Goal: Transaction & Acquisition: Purchase product/service

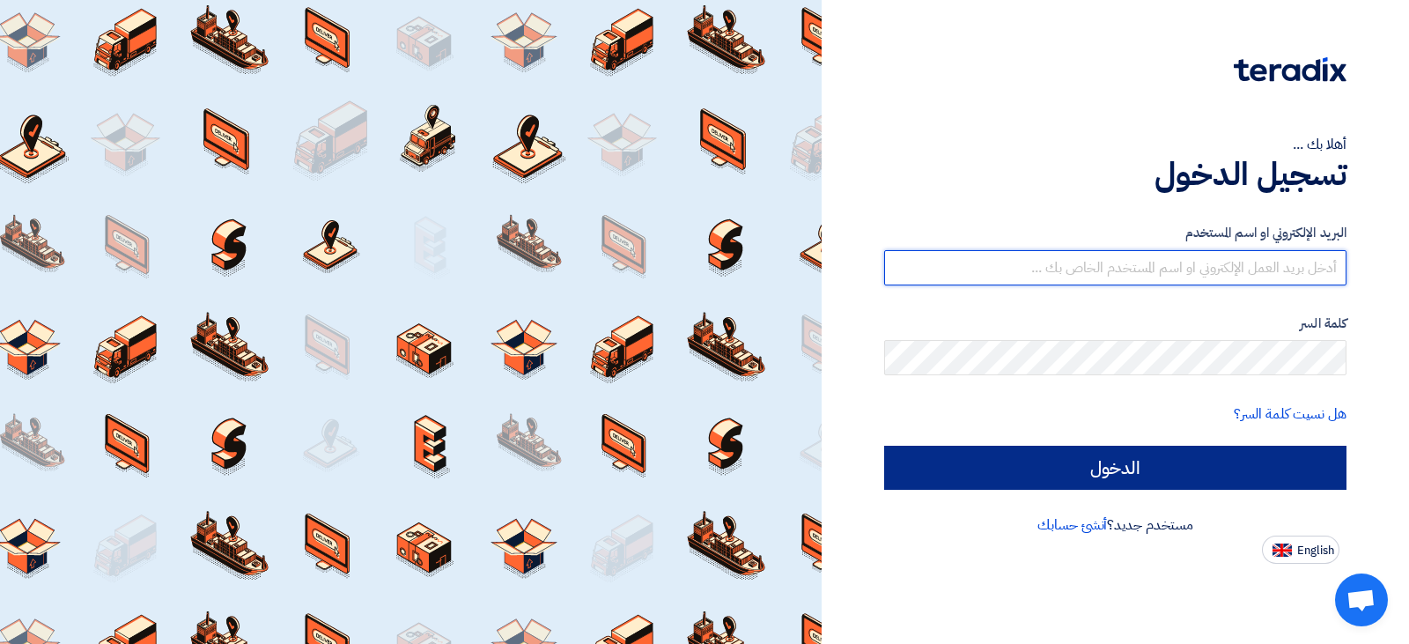
type input "[EMAIL_ADDRESS][DOMAIN_NAME]"
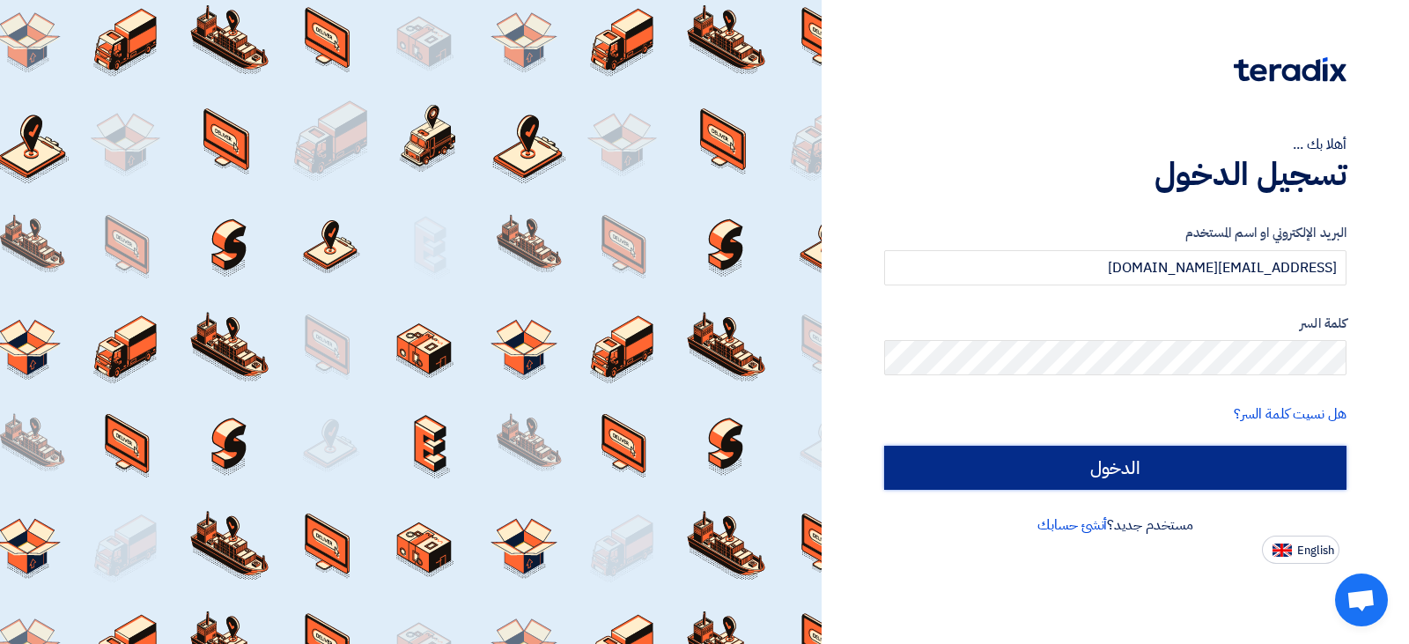
click at [1112, 450] on input "الدخول" at bounding box center [1115, 468] width 462 height 44
click at [1109, 474] on input "الدخول" at bounding box center [1115, 468] width 462 height 44
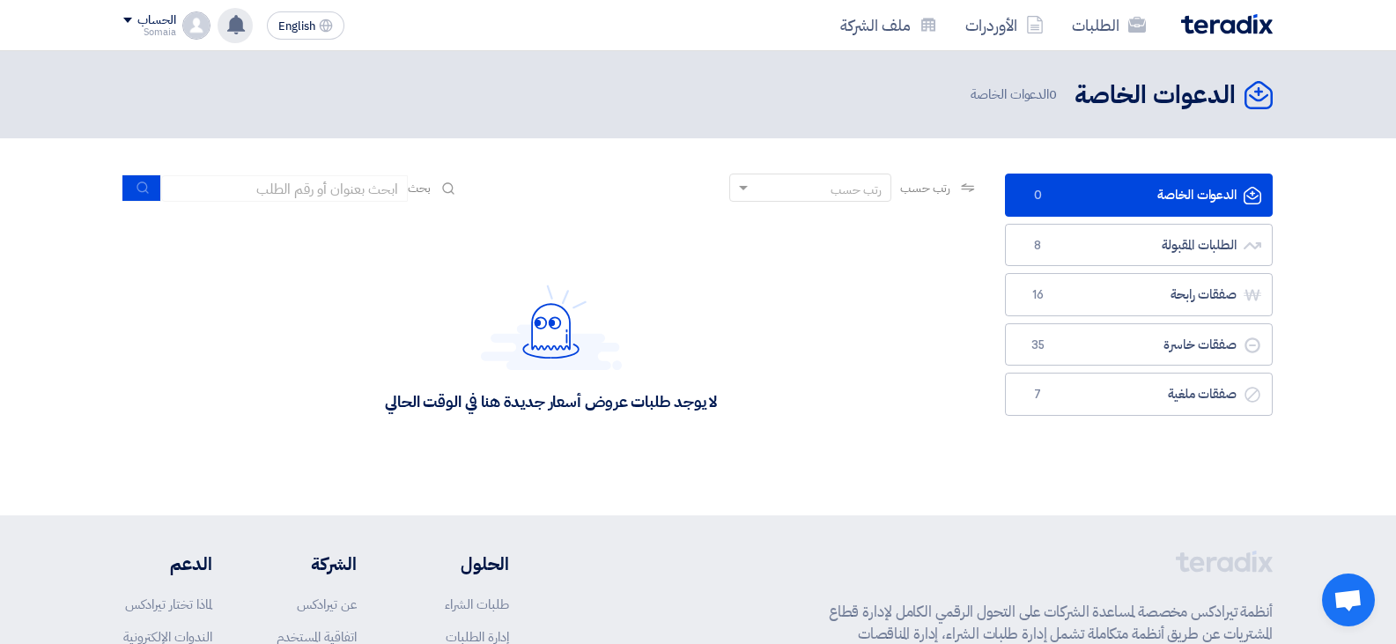
click at [233, 29] on use at bounding box center [236, 24] width 18 height 19
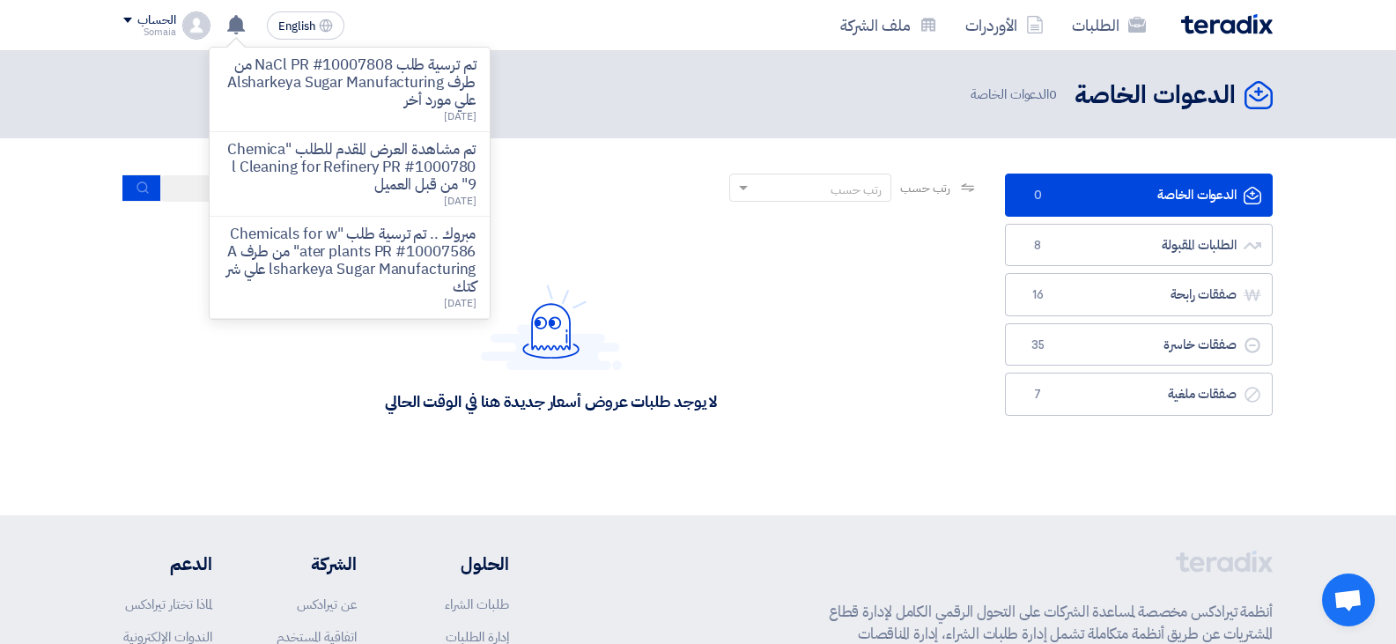
drag, startPoint x: 320, startPoint y: 101, endPoint x: 321, endPoint y: 188, distance: 86.3
click at [321, 182] on ul "تم ترسية طلب NaCl PR #10007808 من طرف Alsharkeya Sugar Manufacturing علي مورد أ…" at bounding box center [350, 183] width 280 height 271
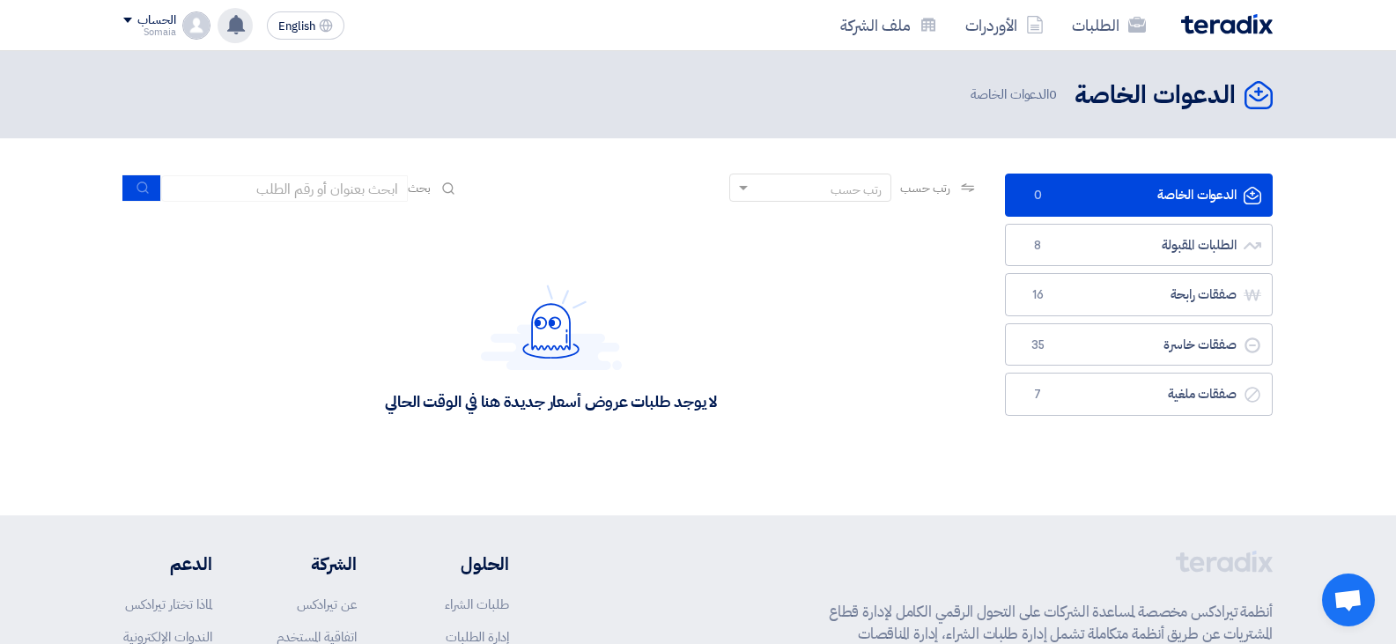
click at [238, 33] on use at bounding box center [236, 24] width 18 height 19
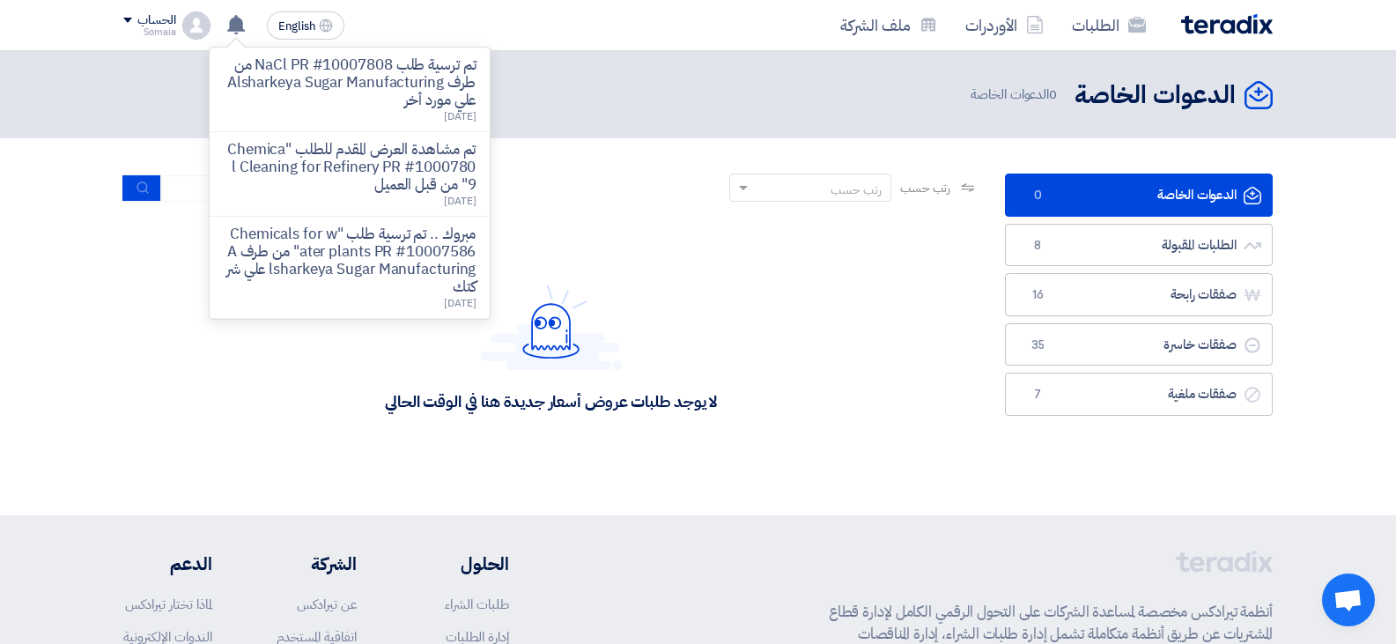
drag, startPoint x: 1116, startPoint y: 215, endPoint x: 1129, endPoint y: 253, distance: 40.1
click at [1117, 215] on link "الدعوات الخاصة الدعوات الخاصة 0" at bounding box center [1139, 194] width 268 height 43
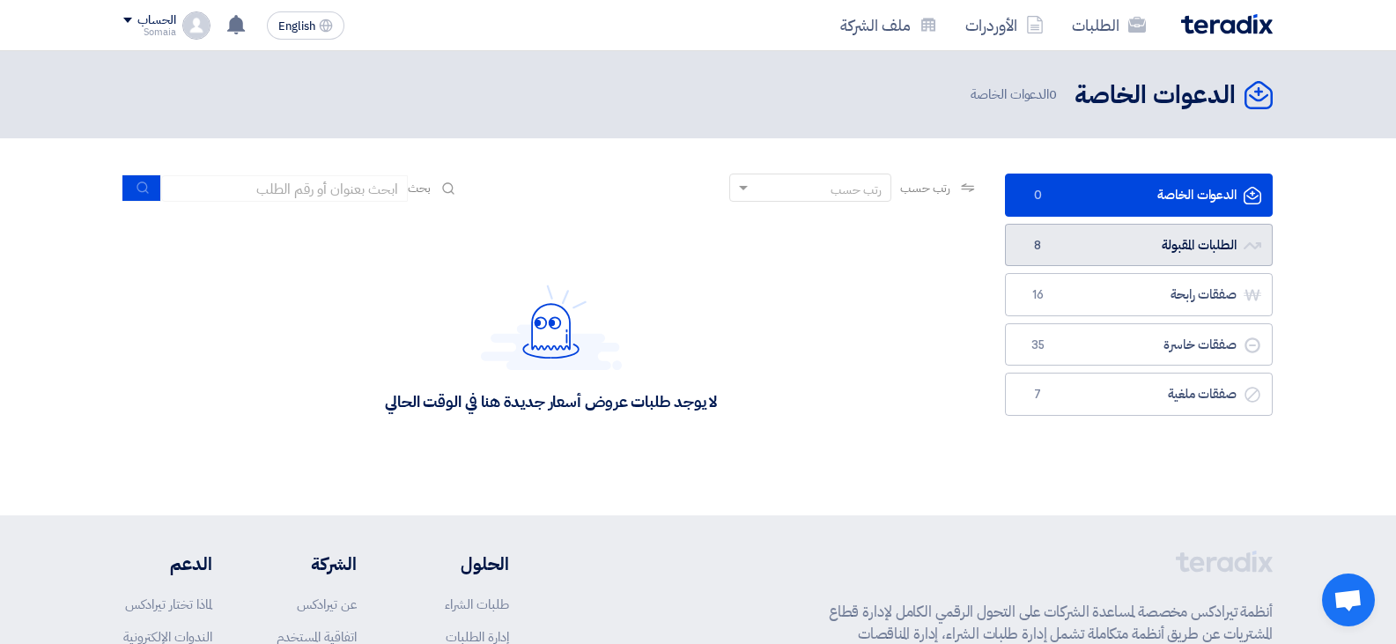
click at [1129, 253] on link "الطلبات المقبولة الطلبات المقبولة 8" at bounding box center [1139, 245] width 268 height 43
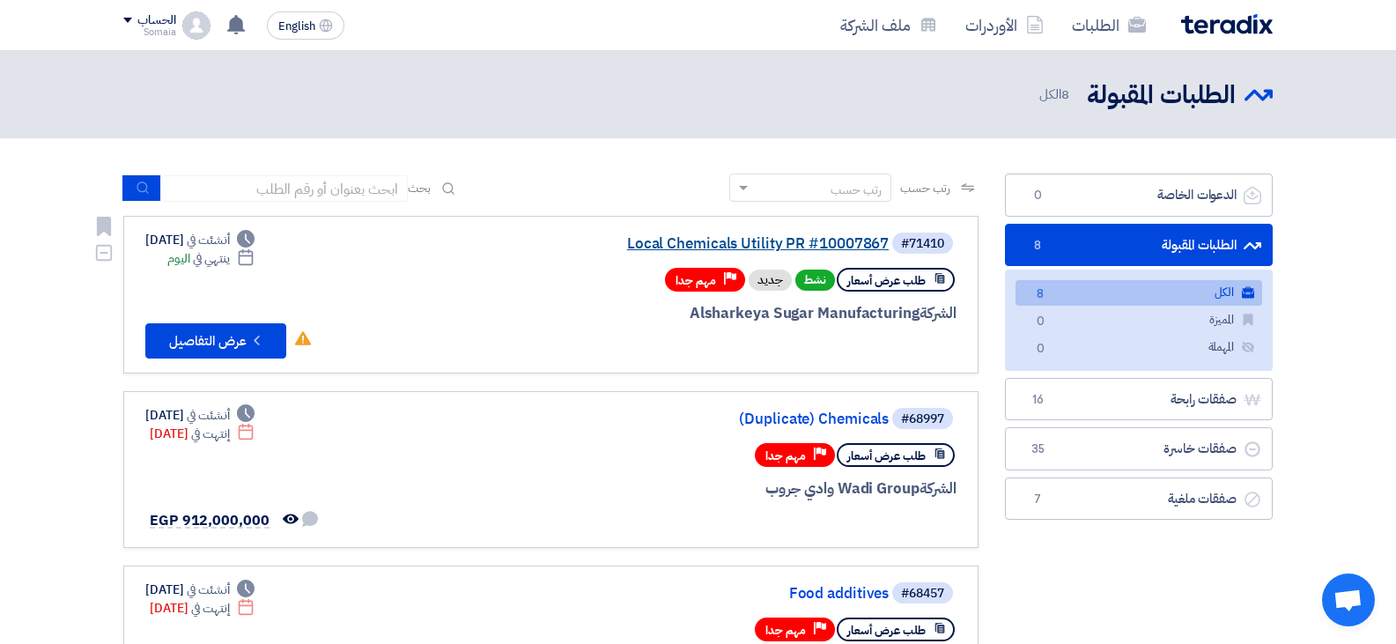
click at [737, 240] on link "Local Chemicals Utility PR #10007867" at bounding box center [712, 244] width 352 height 16
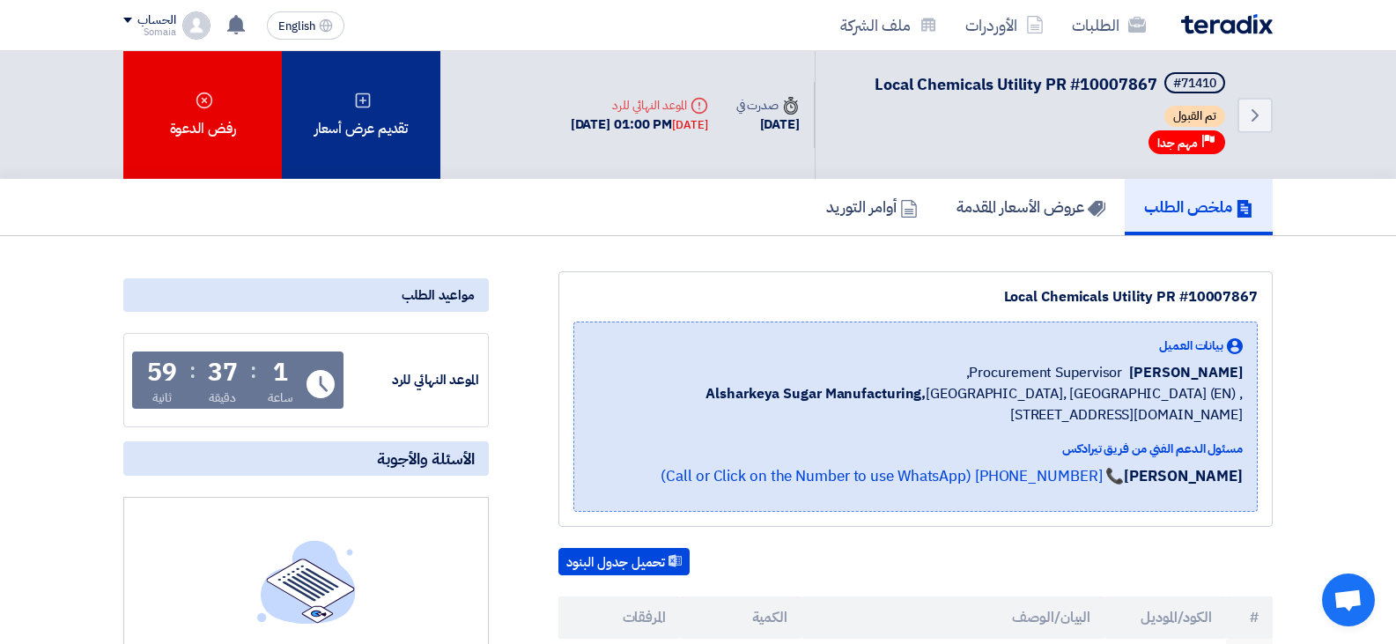
click at [398, 110] on div "تقديم عرض أسعار" at bounding box center [361, 115] width 158 height 128
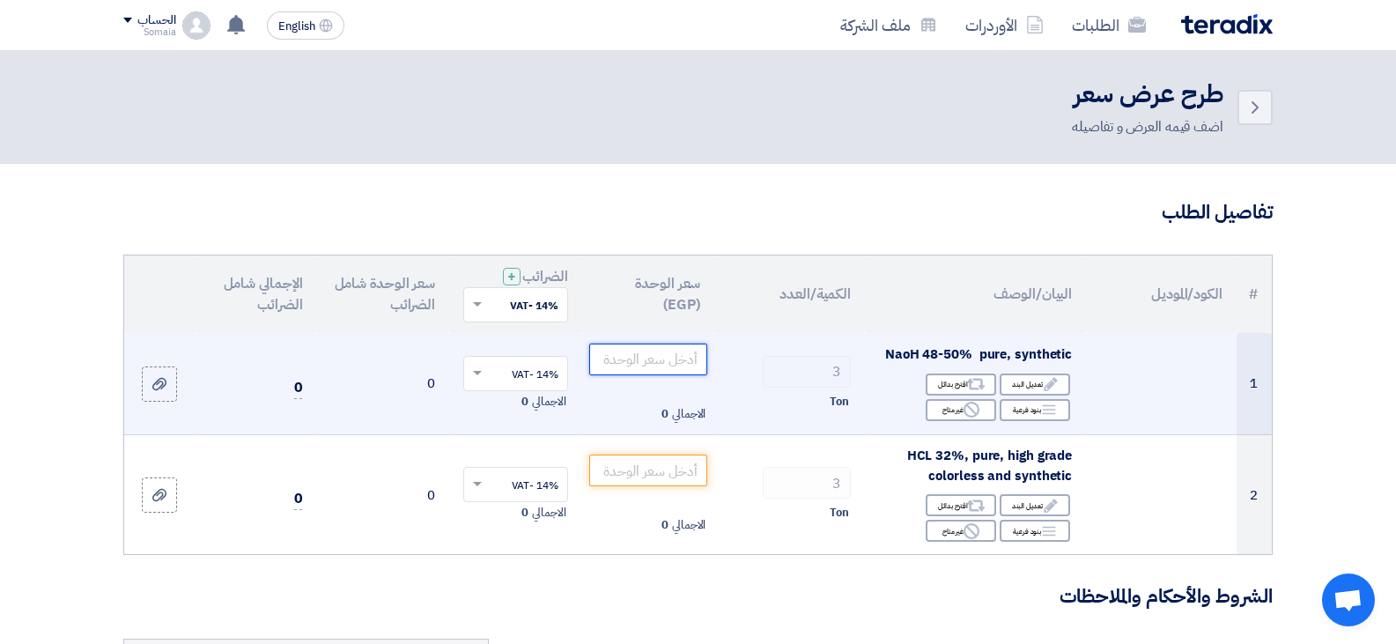
click at [595, 359] on input "number" at bounding box center [648, 359] width 119 height 32
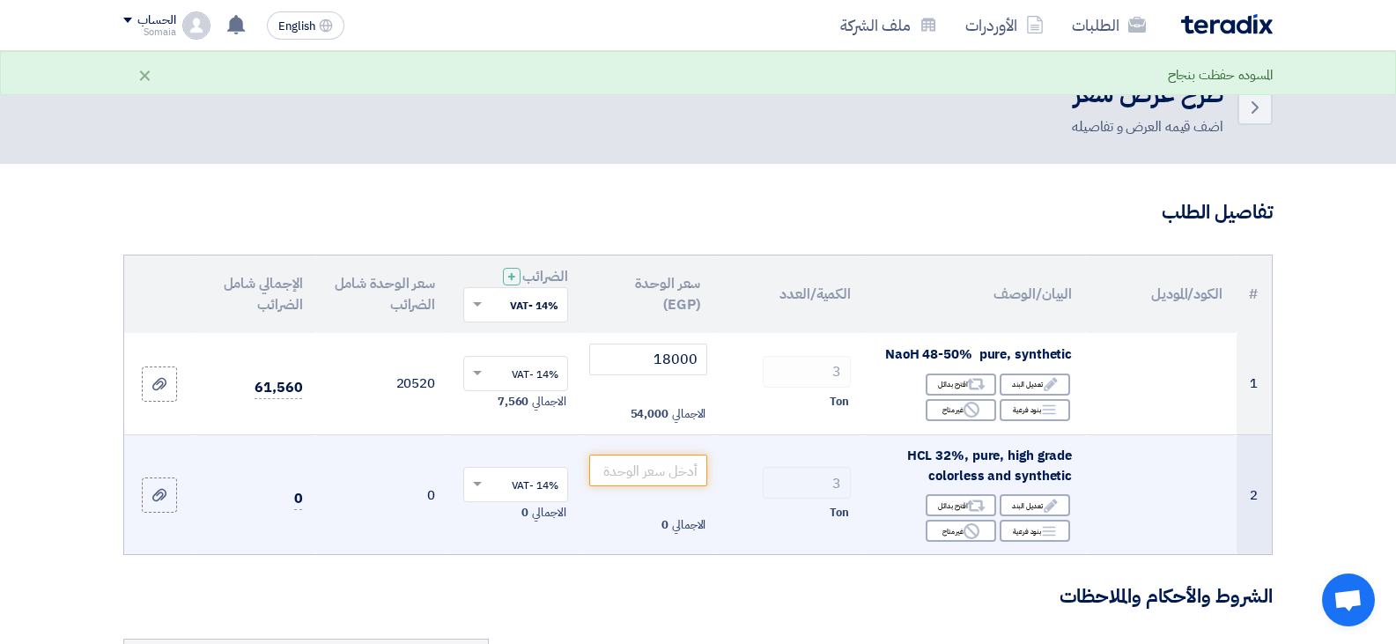
click at [834, 435] on td "3 Ton" at bounding box center [789, 495] width 151 height 120
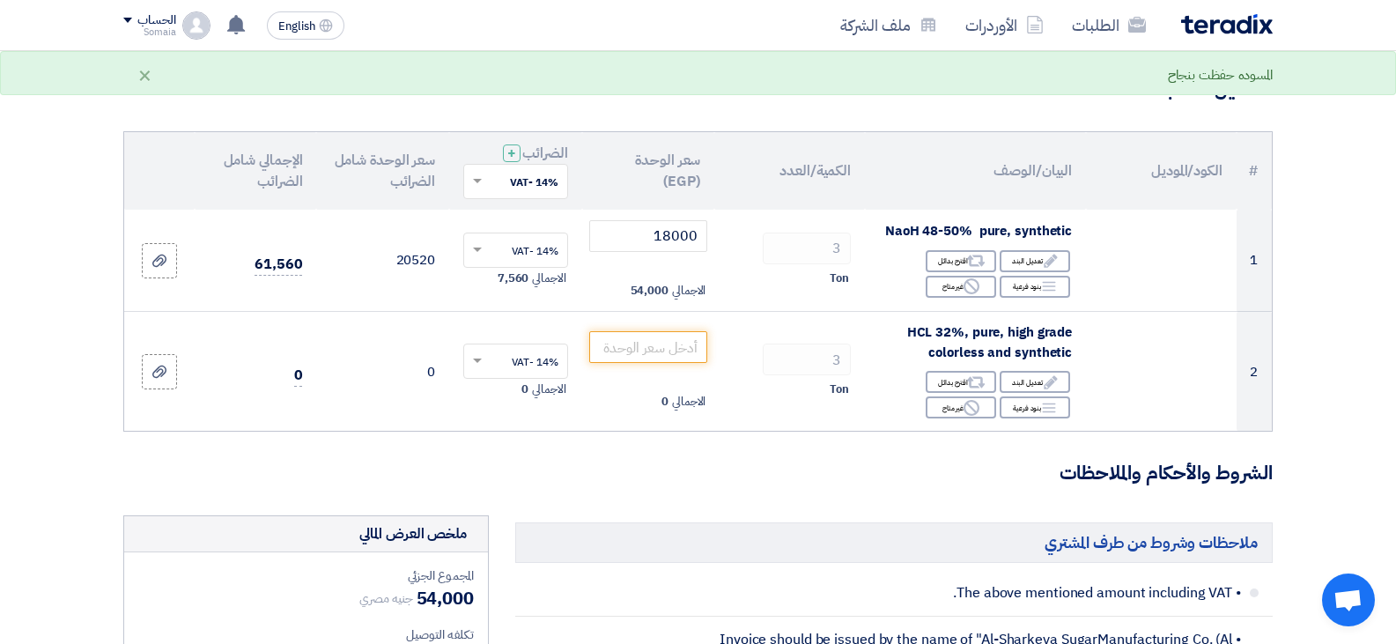
scroll to position [176, 0]
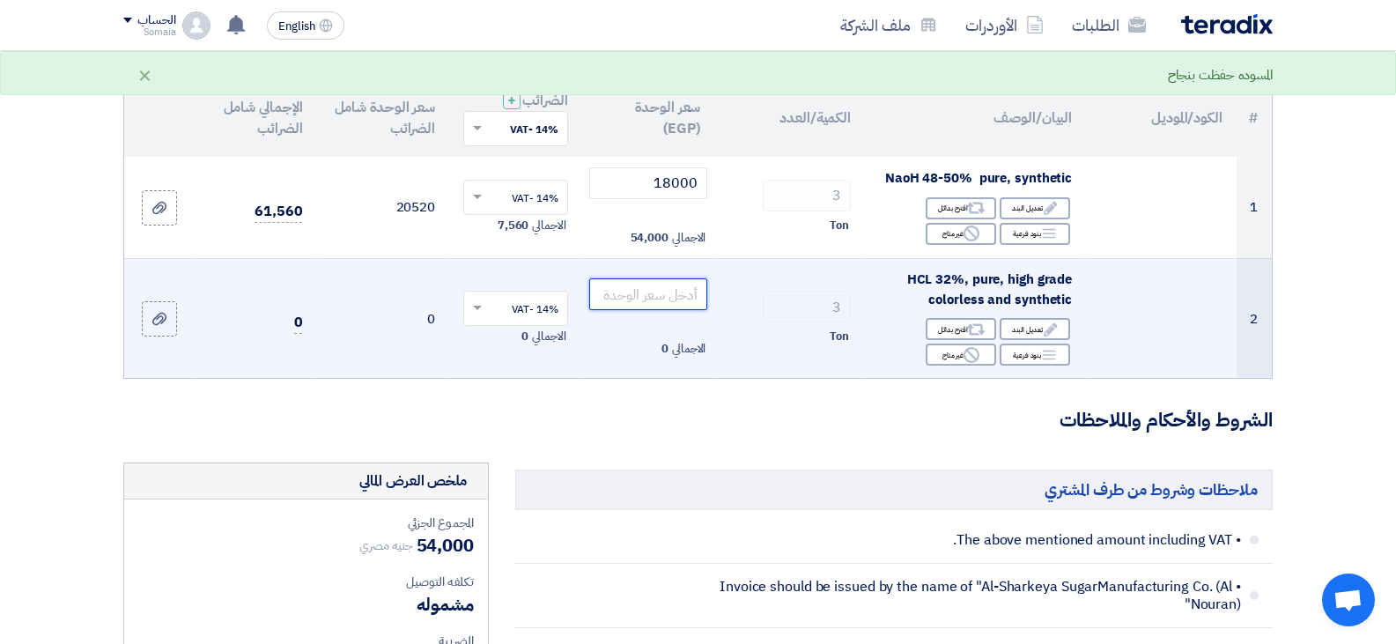
click at [638, 299] on input "number" at bounding box center [648, 294] width 119 height 32
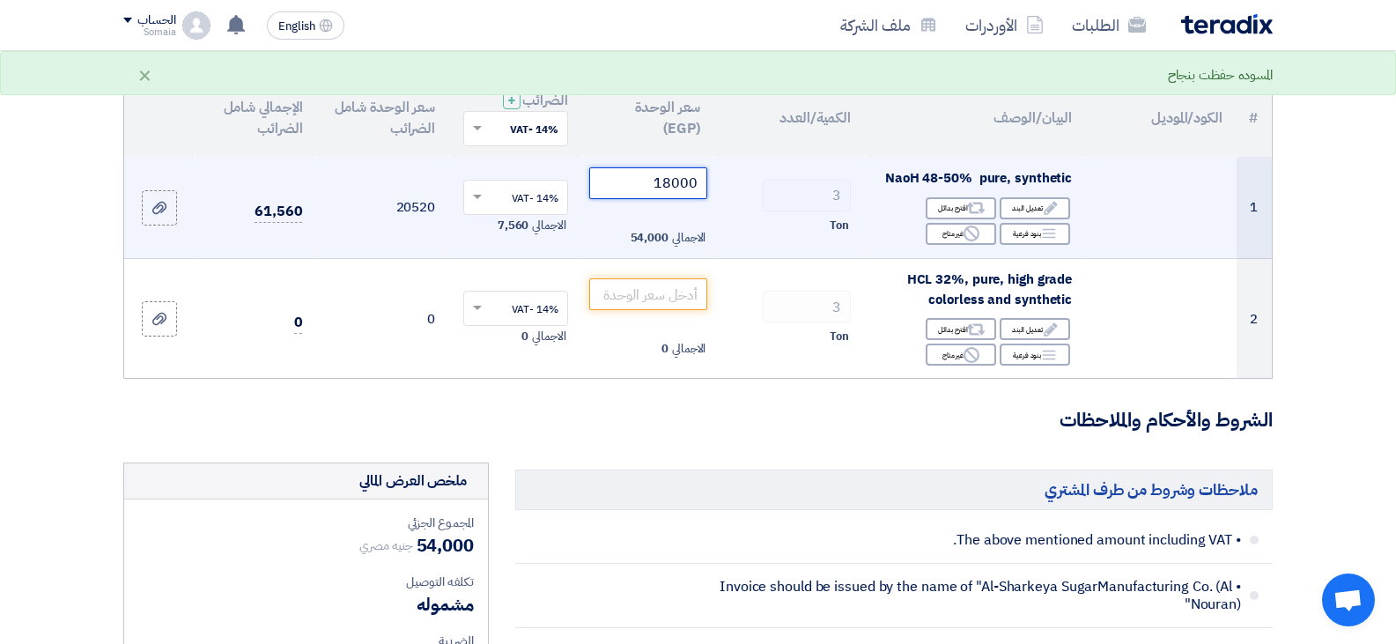
click at [649, 180] on input "18000" at bounding box center [648, 183] width 119 height 32
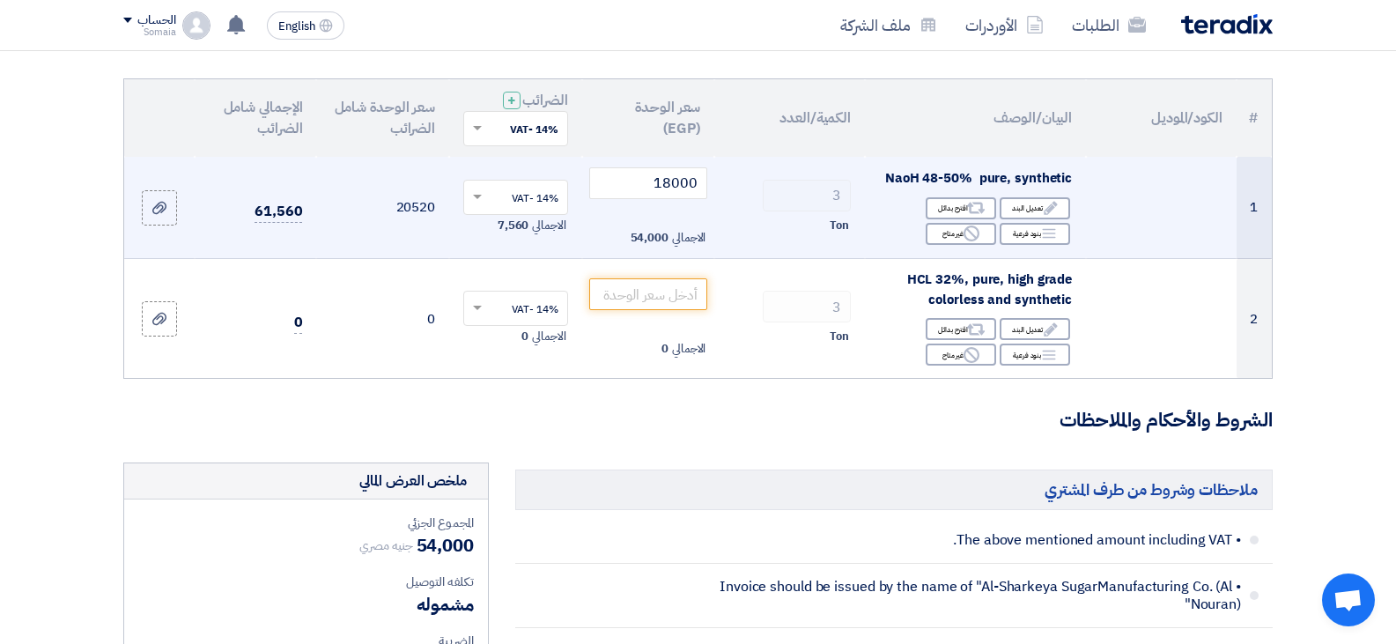
click at [674, 164] on td "18000 الاجمالي 54,000" at bounding box center [648, 208] width 133 height 102
click at [673, 181] on input "18000" at bounding box center [648, 183] width 119 height 32
click at [674, 181] on input "18000" at bounding box center [648, 183] width 119 height 32
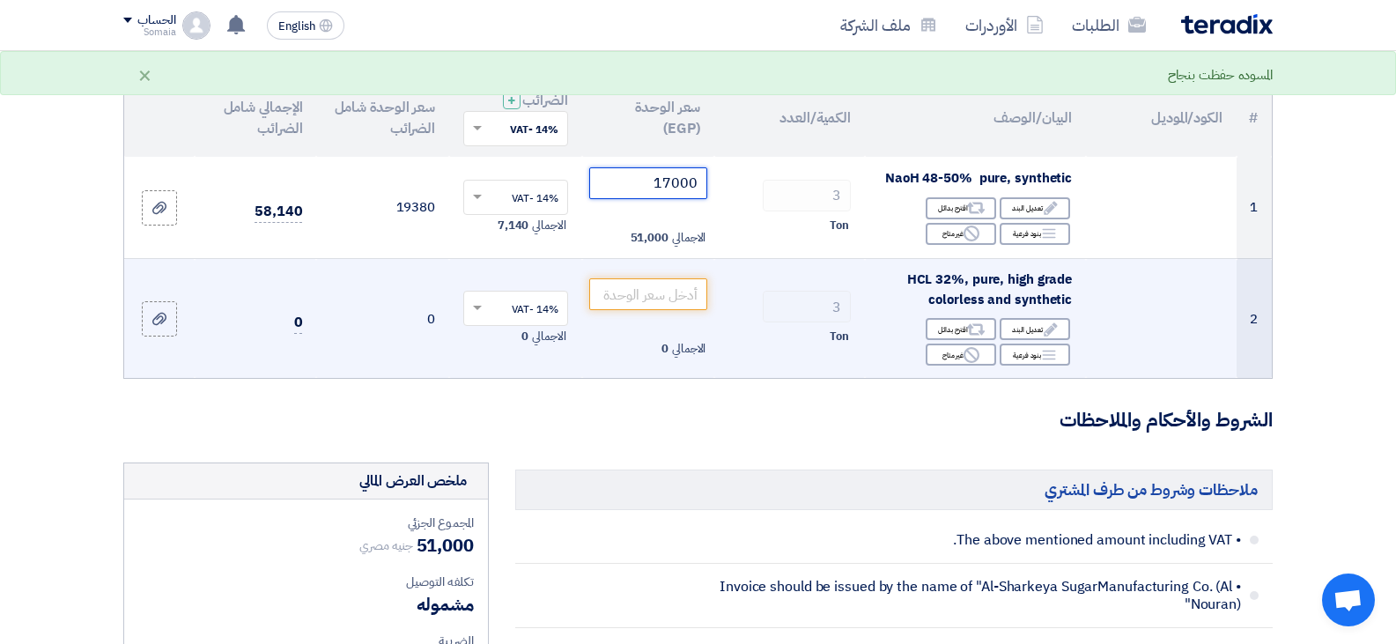
type input "17000"
click at [827, 366] on td "3 Ton" at bounding box center [789, 319] width 151 height 120
click at [618, 293] on input "number" at bounding box center [648, 294] width 119 height 32
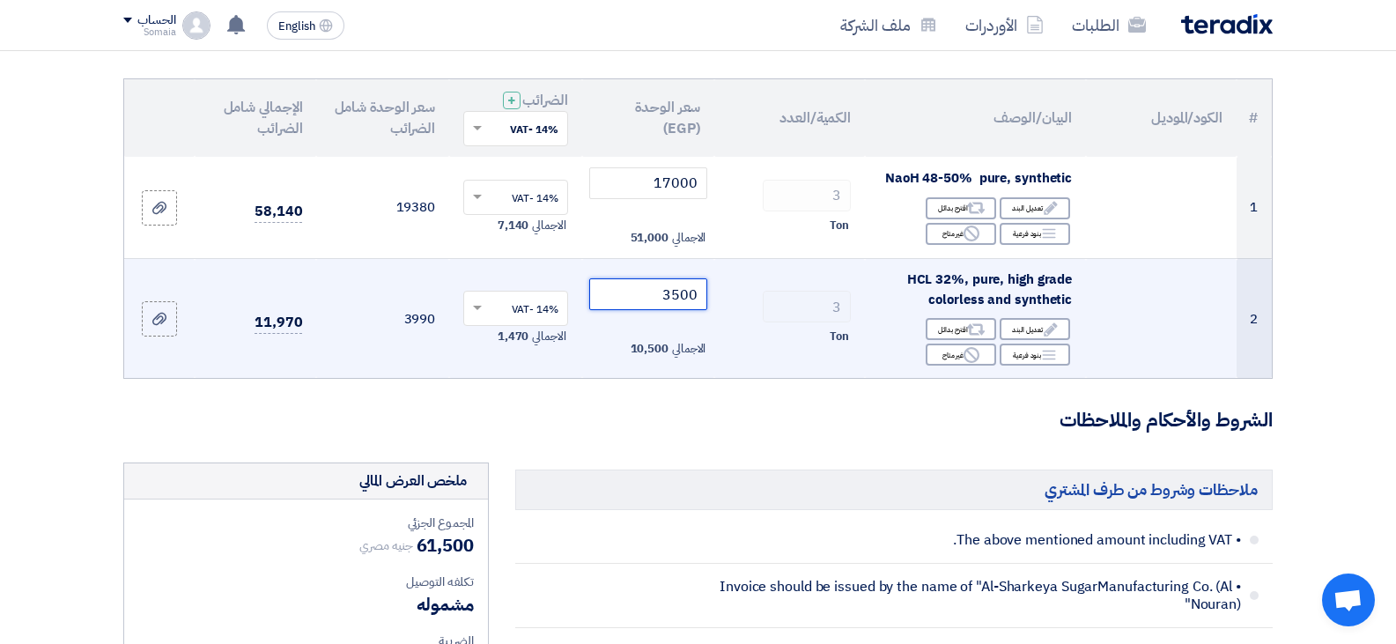
type input "3500"
click at [804, 333] on div "Ton" at bounding box center [789, 336] width 122 height 21
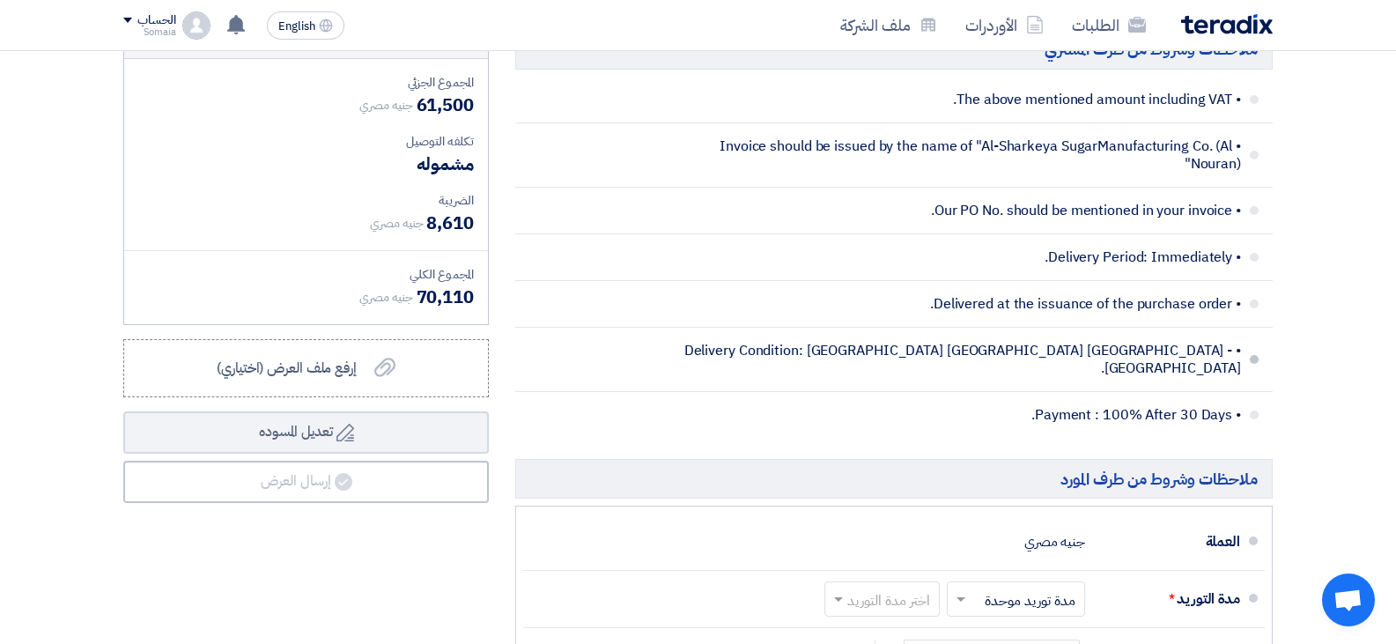
scroll to position [792, 0]
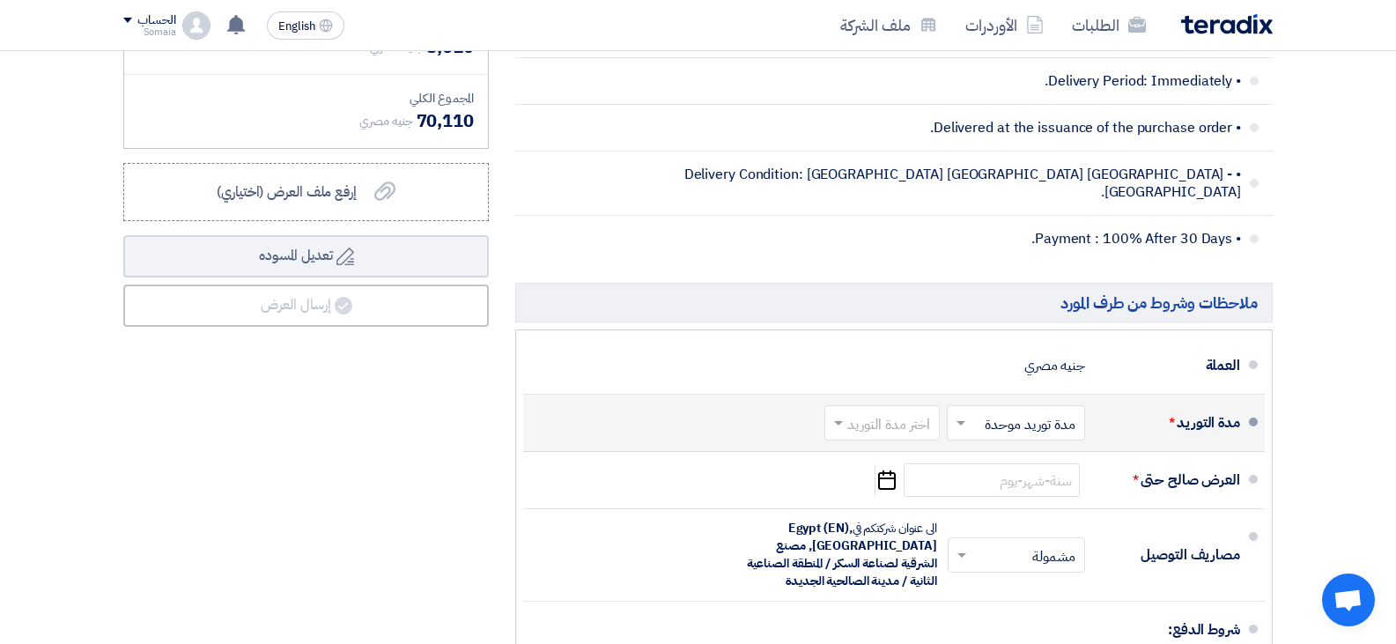
click at [969, 414] on span at bounding box center [958, 423] width 22 height 18
click at [993, 483] on span "مدة توريد موحدة" at bounding box center [1032, 493] width 92 height 21
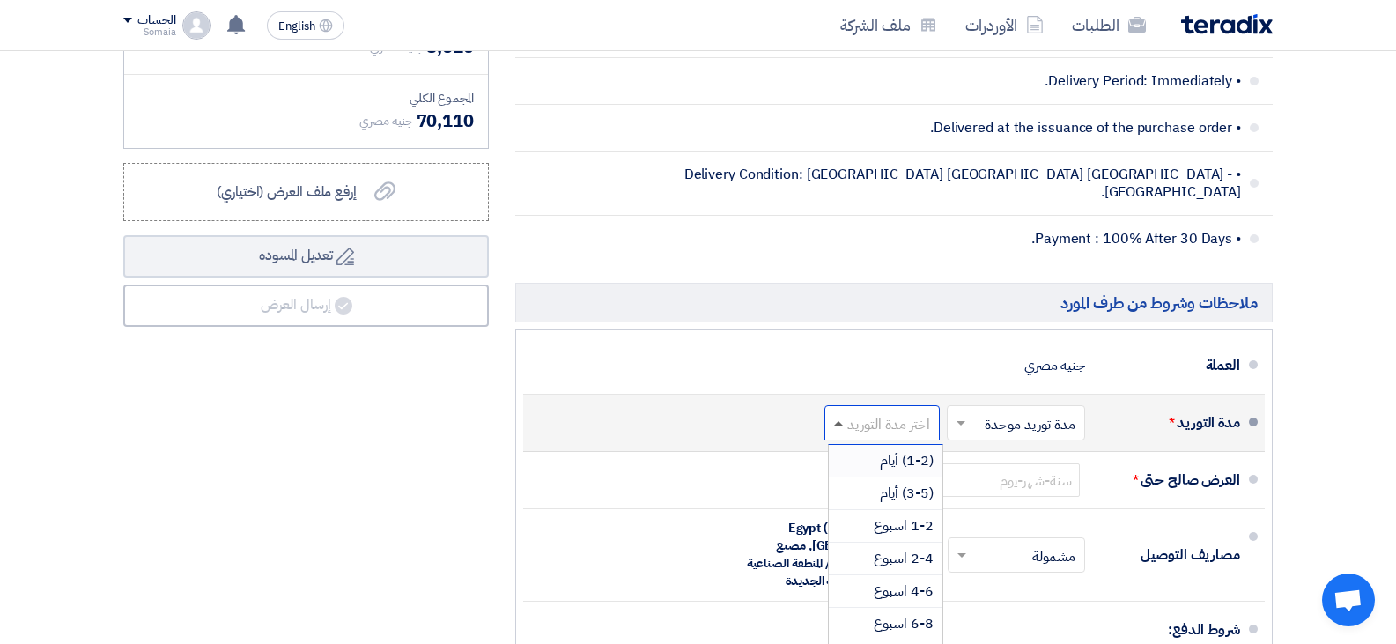
click at [836, 414] on span at bounding box center [836, 423] width 22 height 18
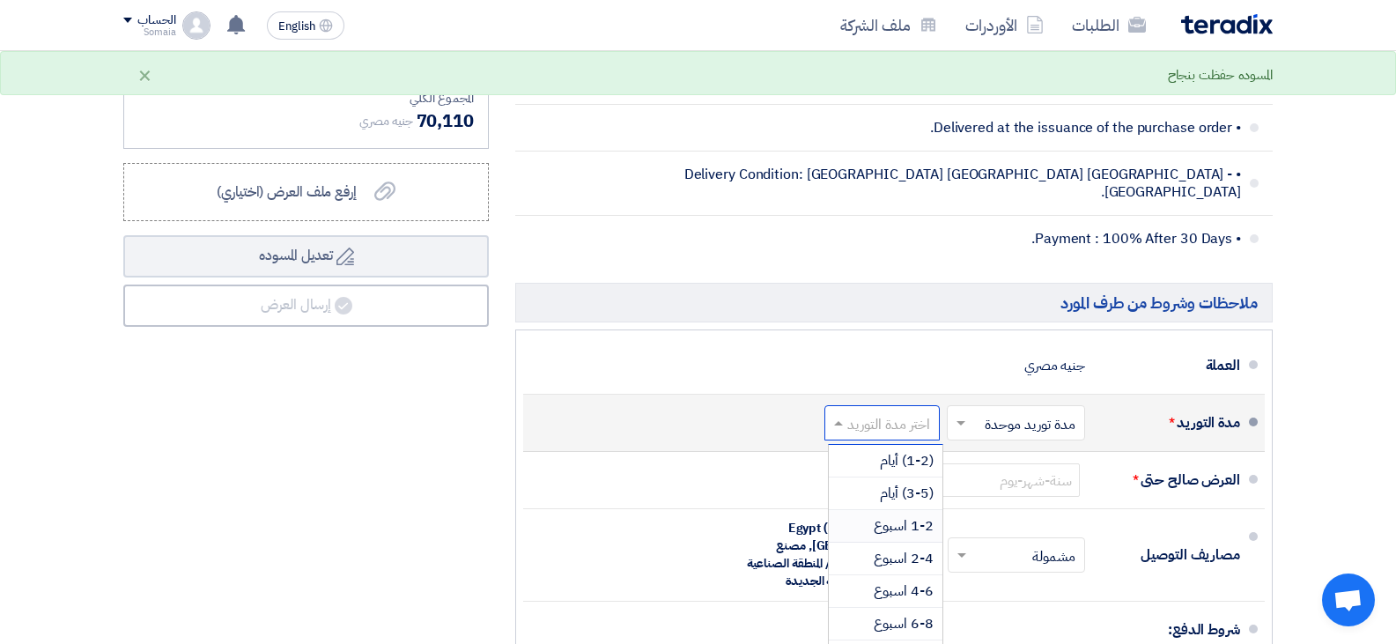
click at [910, 515] on span "1-2 اسبوع" at bounding box center [903, 525] width 60 height 21
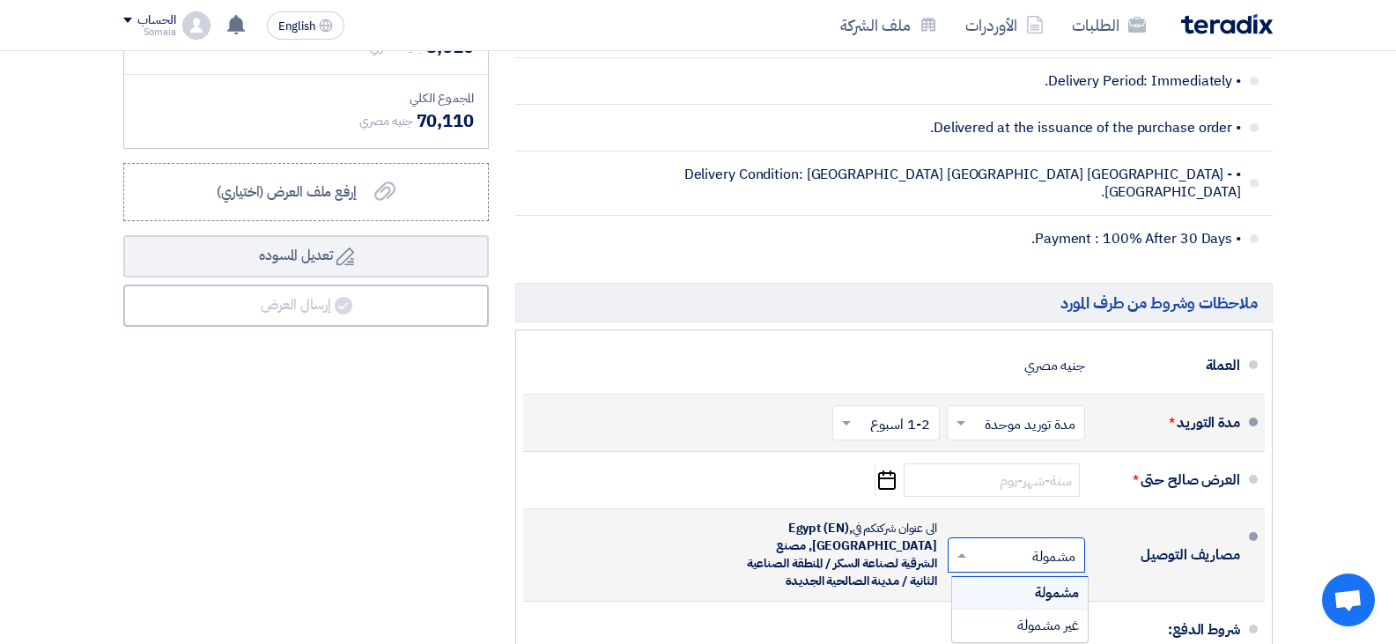
click at [1013, 544] on input "text" at bounding box center [1012, 557] width 129 height 26
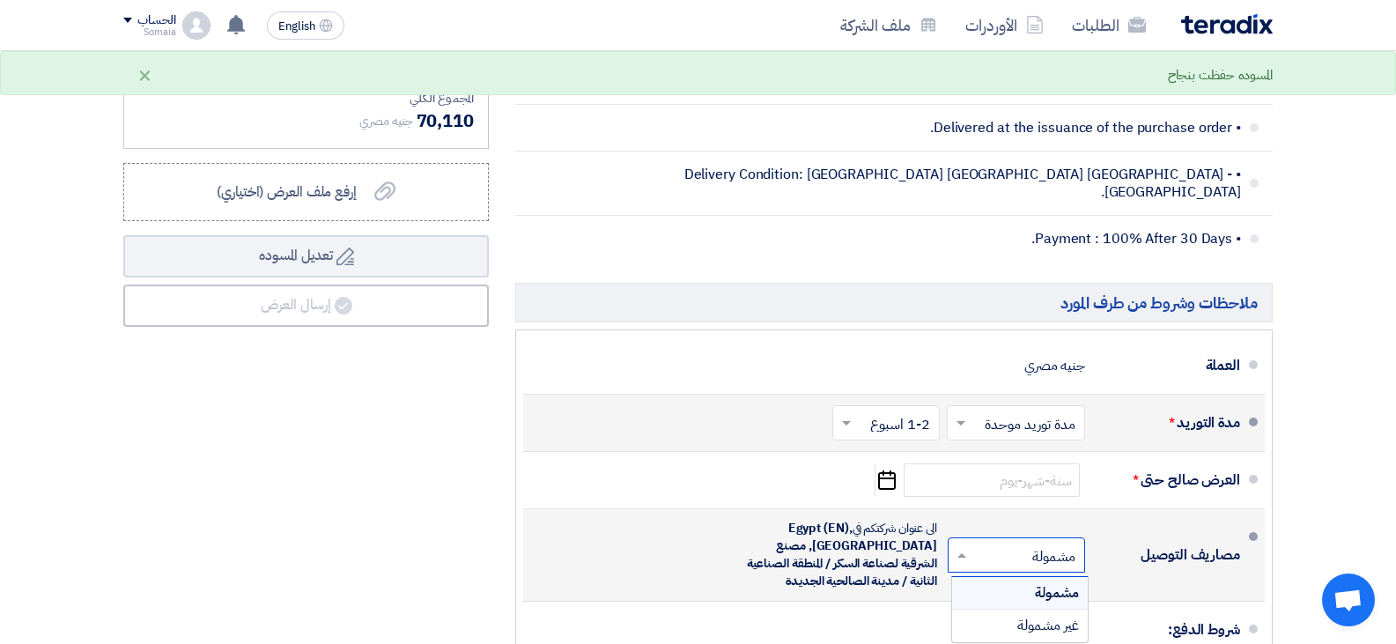
click at [1030, 577] on div "مشمولة" at bounding box center [1020, 593] width 136 height 33
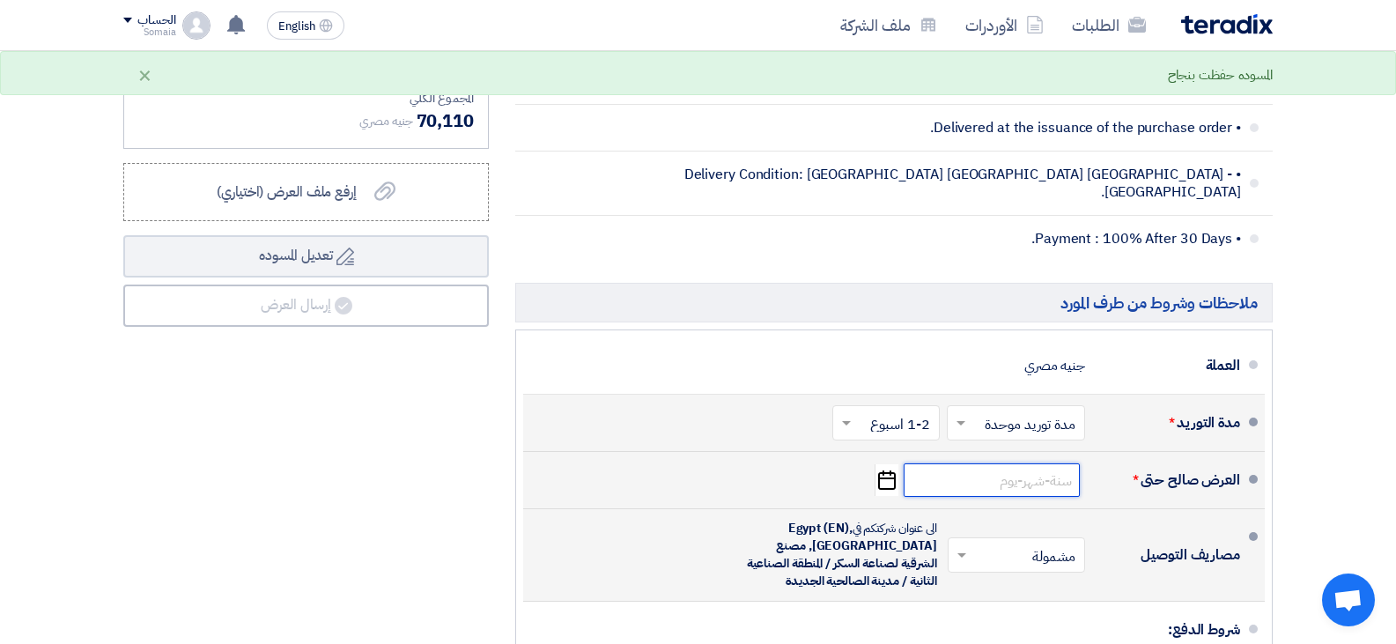
click at [1002, 466] on input at bounding box center [991, 479] width 176 height 33
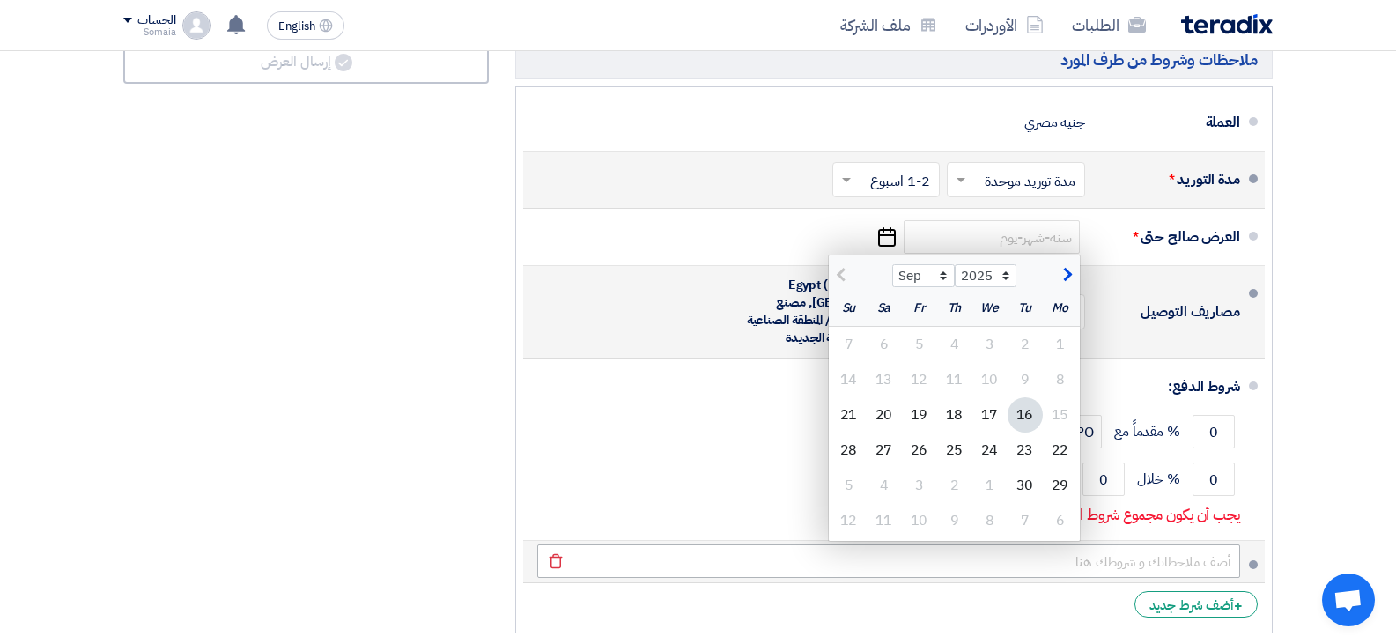
scroll to position [1057, 0]
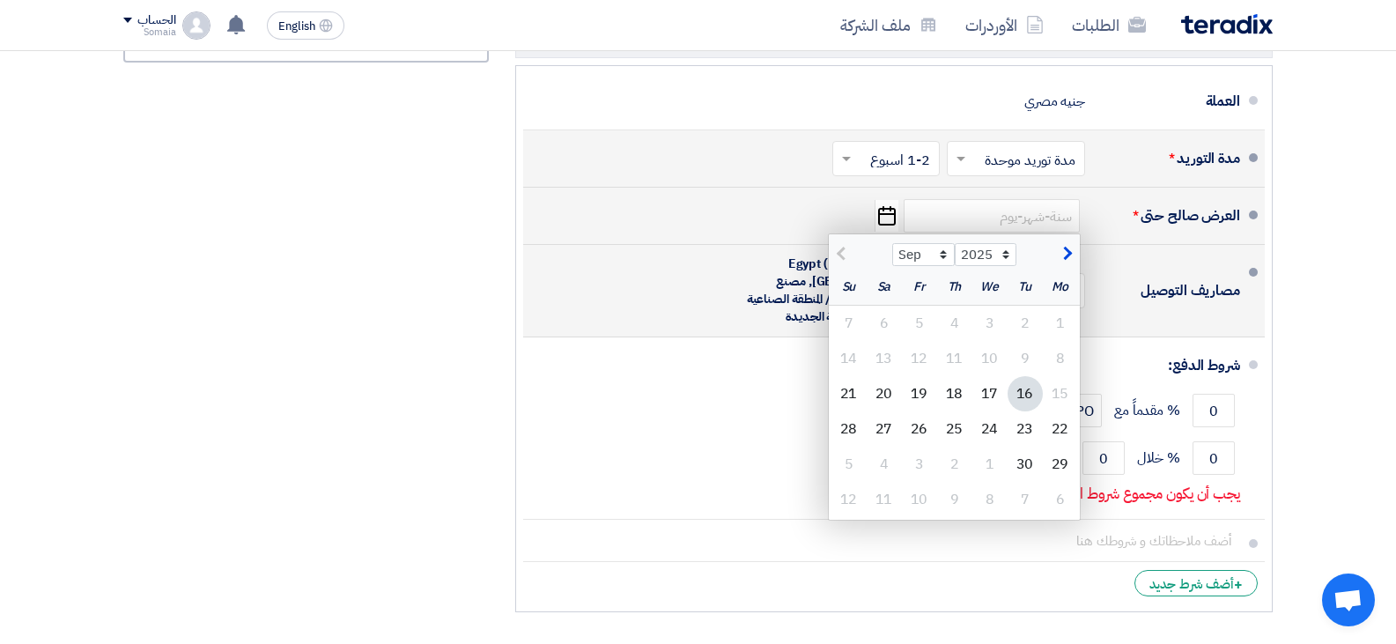
click at [1025, 385] on div "16" at bounding box center [1024, 393] width 35 height 35
type input "[DATE]"
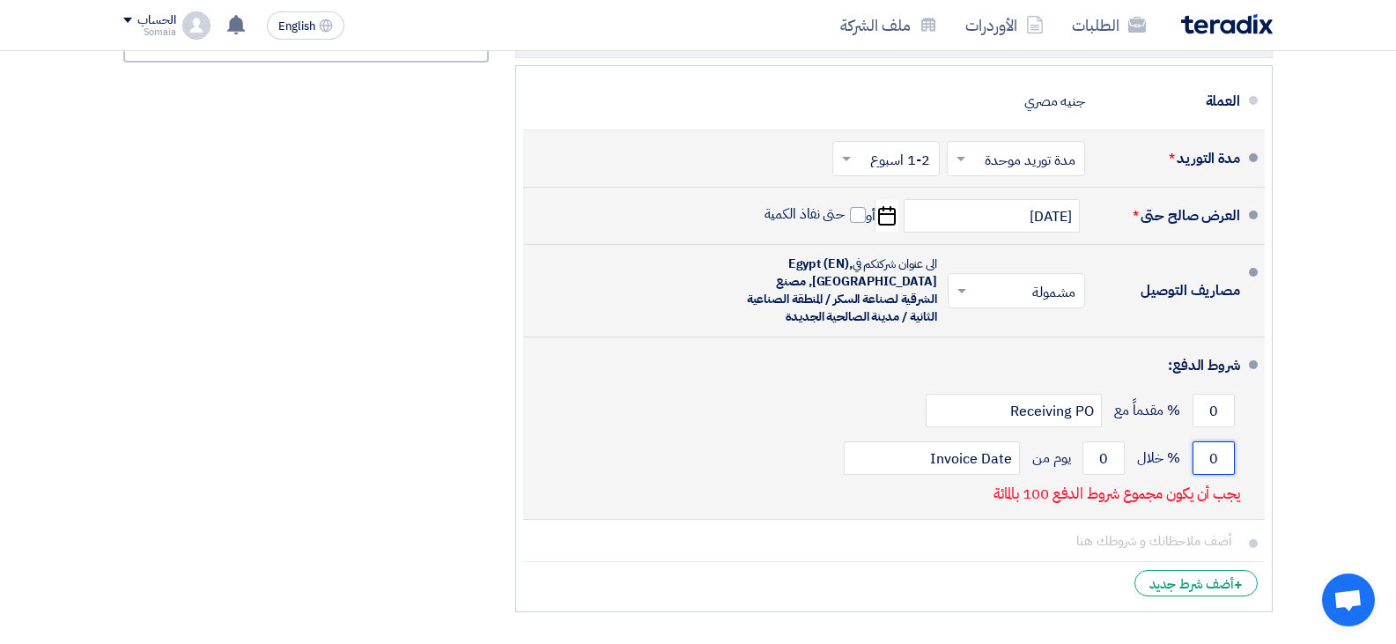
drag, startPoint x: 1207, startPoint y: 445, endPoint x: 1247, endPoint y: 469, distance: 46.7
click at [1218, 444] on input "0" at bounding box center [1213, 457] width 42 height 33
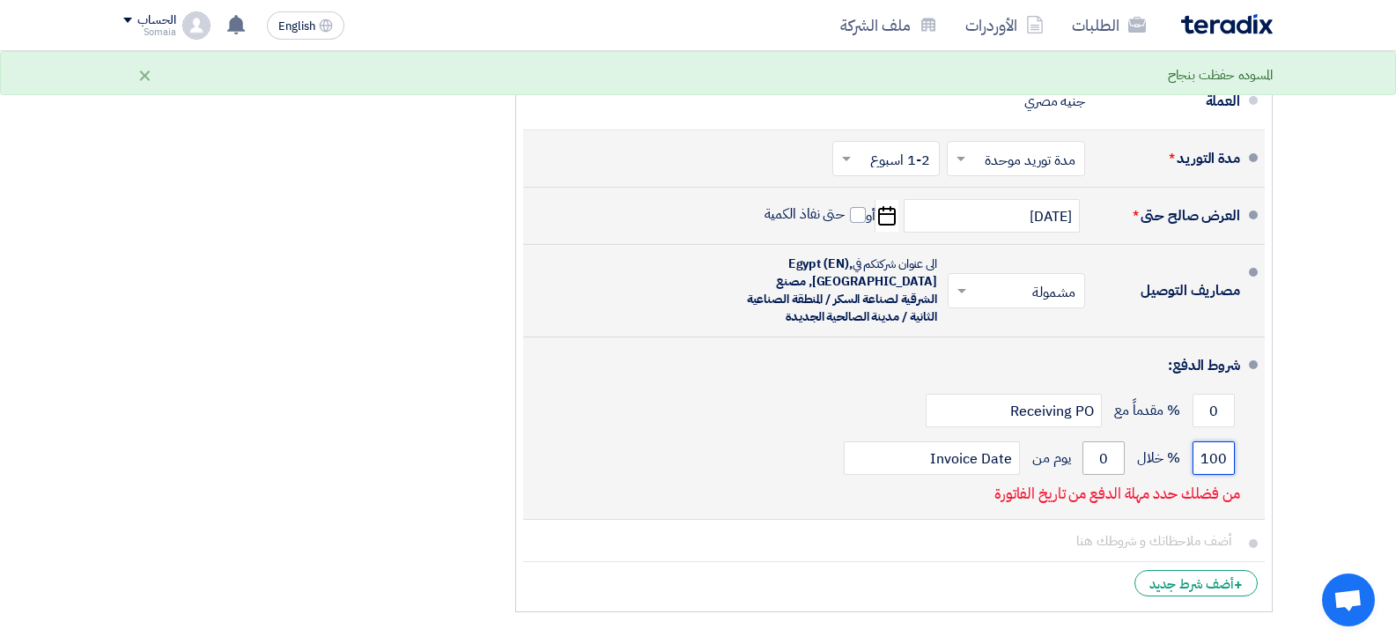
type input "100"
drag, startPoint x: 1117, startPoint y: 440, endPoint x: 1092, endPoint y: 442, distance: 25.6
click at [1092, 442] on input "0" at bounding box center [1103, 457] width 42 height 33
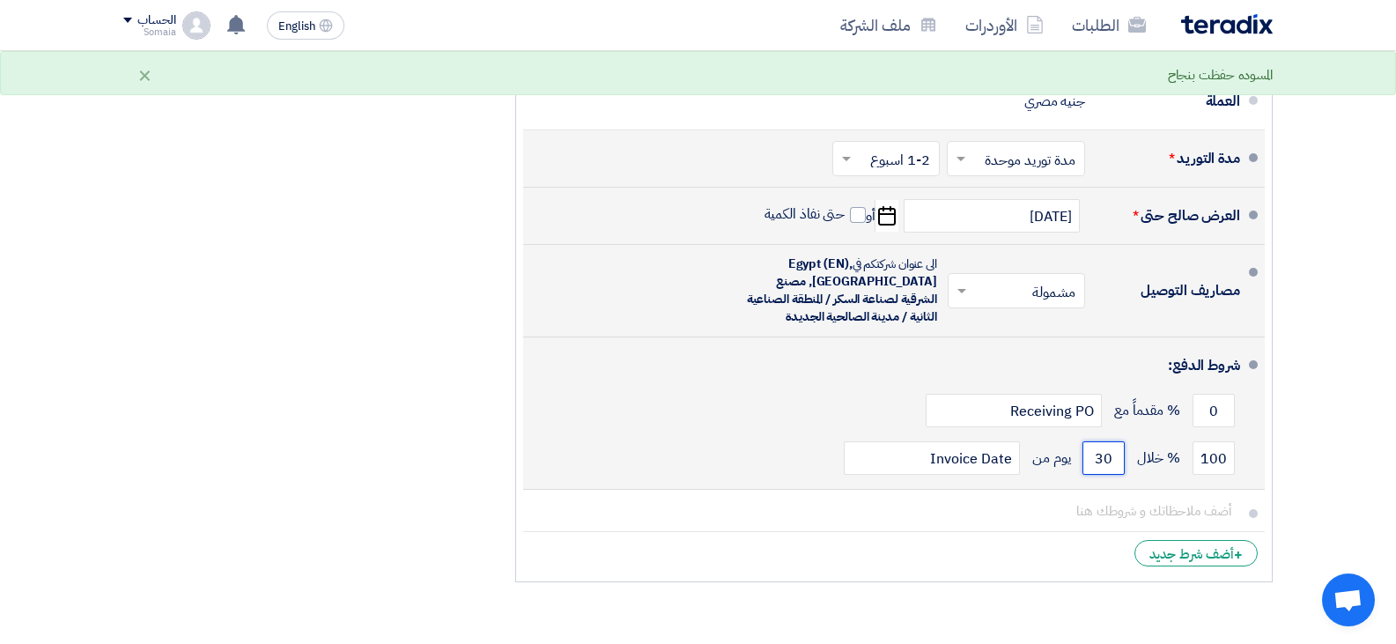
type input "30"
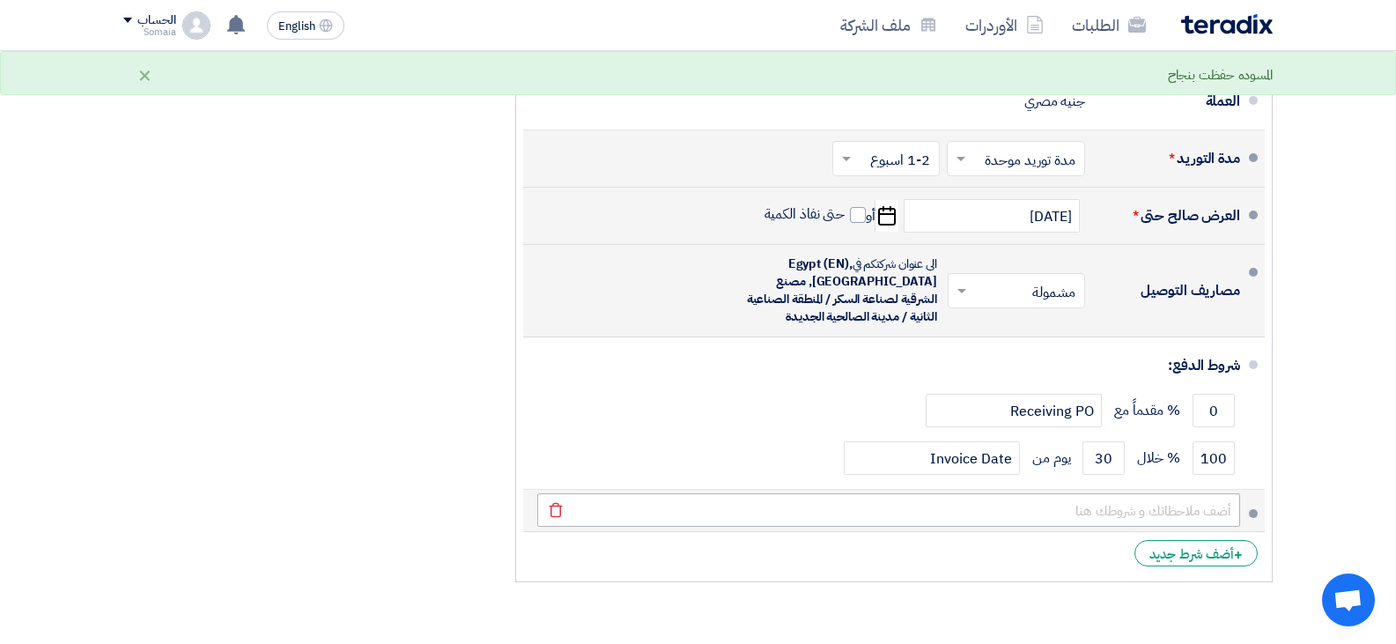
drag, startPoint x: 818, startPoint y: 415, endPoint x: 782, endPoint y: 484, distance: 78.4
click at [815, 415] on div "0 % مقدماً مع Receiving PO" at bounding box center [888, 411] width 703 height 48
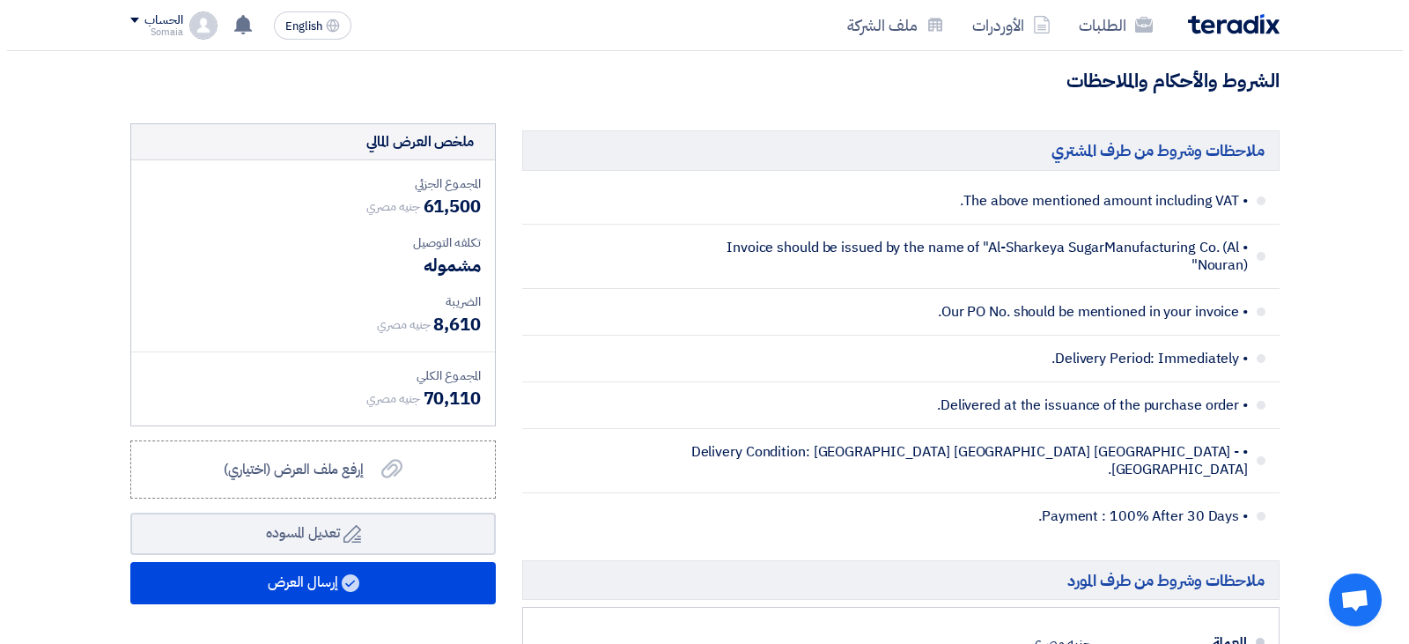
scroll to position [528, 0]
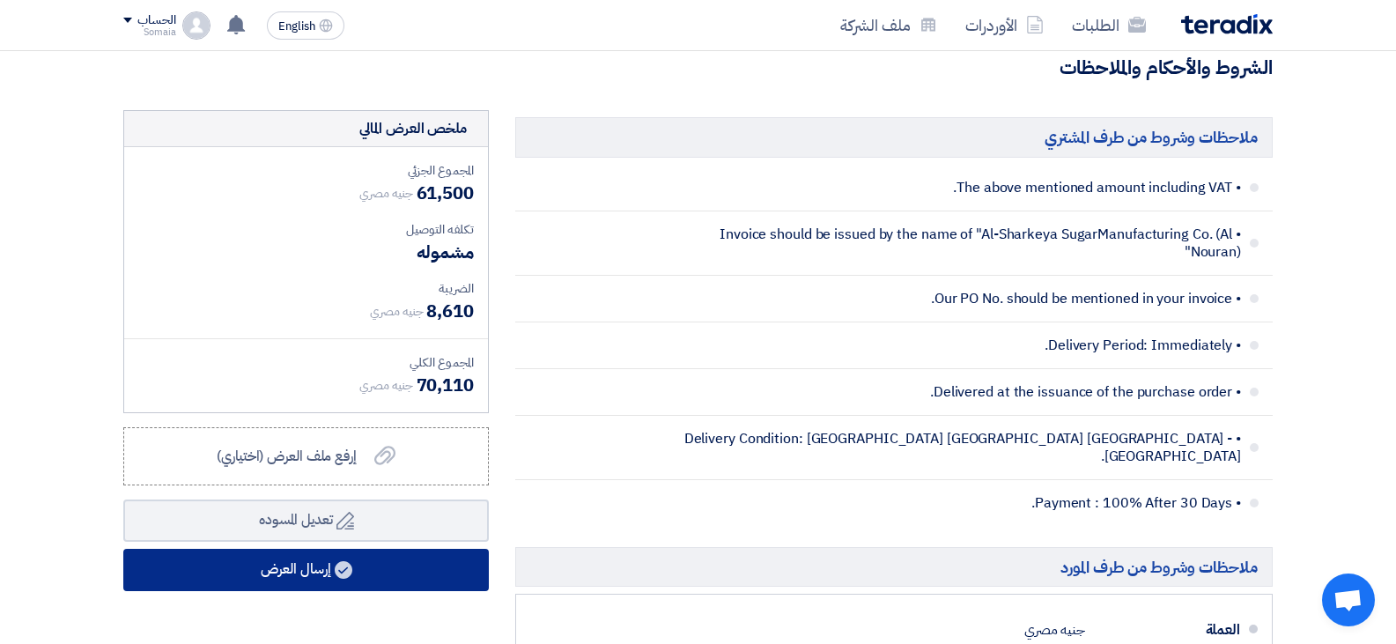
click at [362, 579] on button "إرسال العرض" at bounding box center [305, 570] width 365 height 42
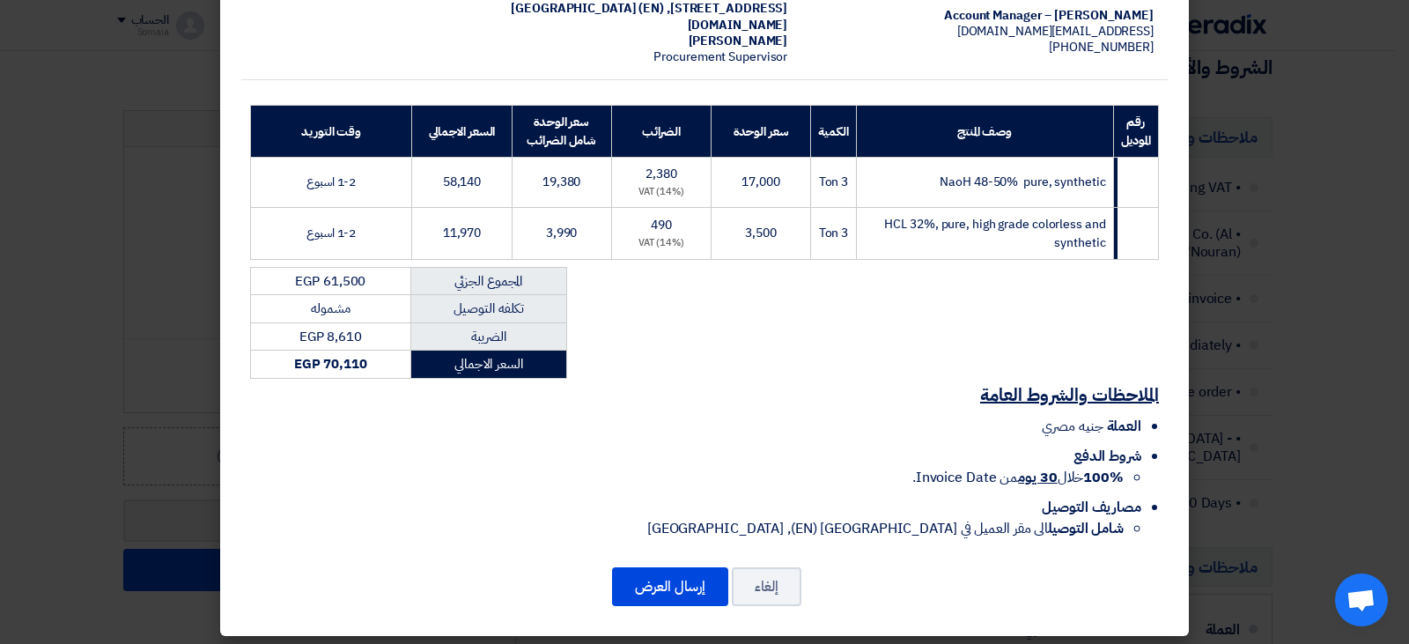
scroll to position [200, 0]
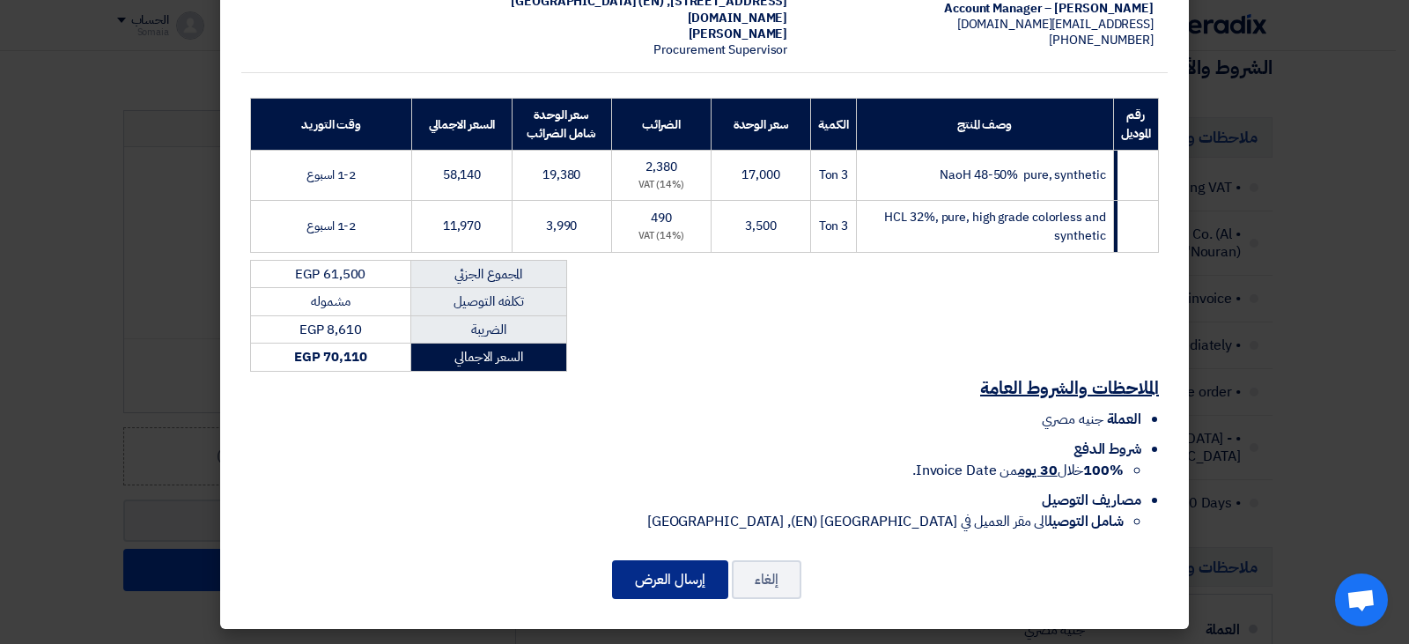
click at [680, 576] on button "إرسال العرض" at bounding box center [670, 579] width 116 height 39
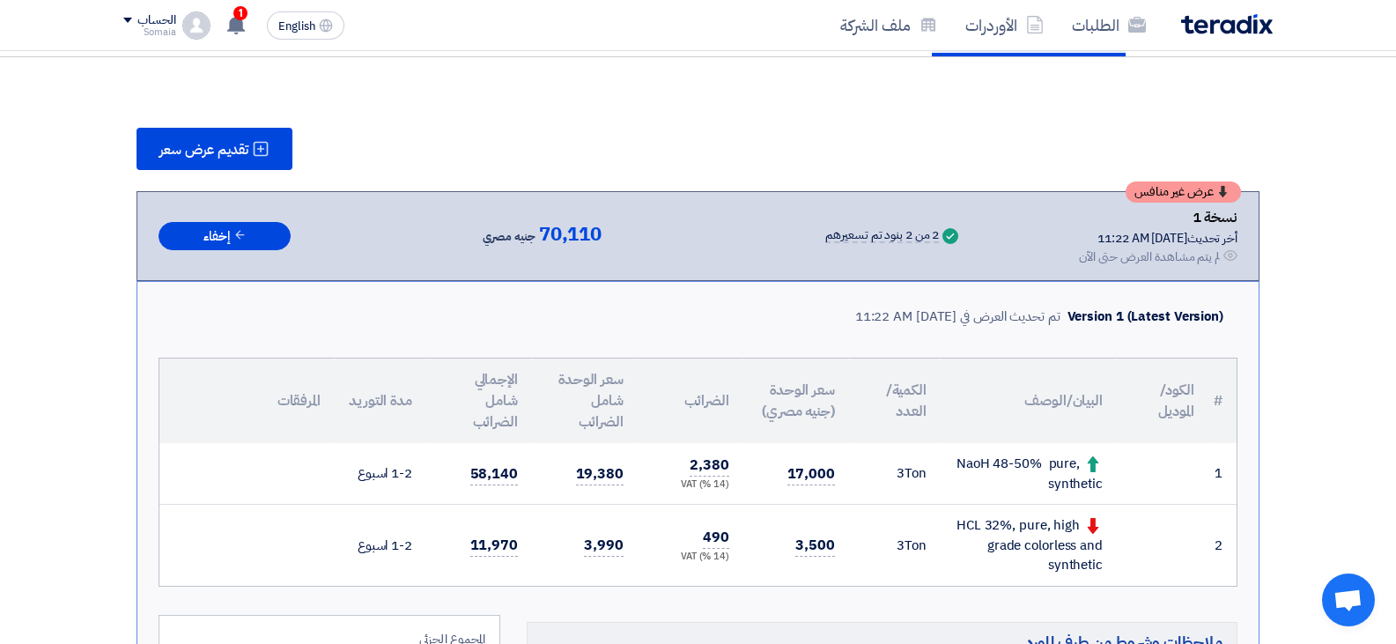
scroll to position [88, 0]
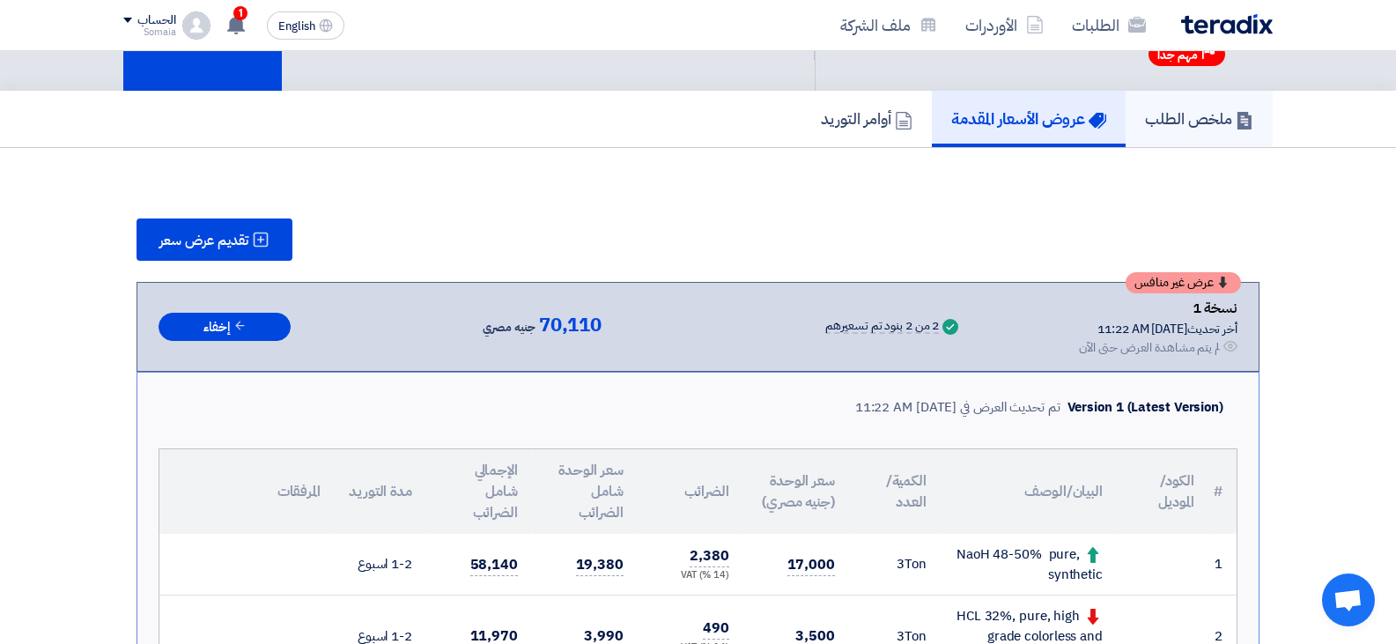
click at [1173, 141] on link "ملخص الطلب" at bounding box center [1198, 119] width 147 height 56
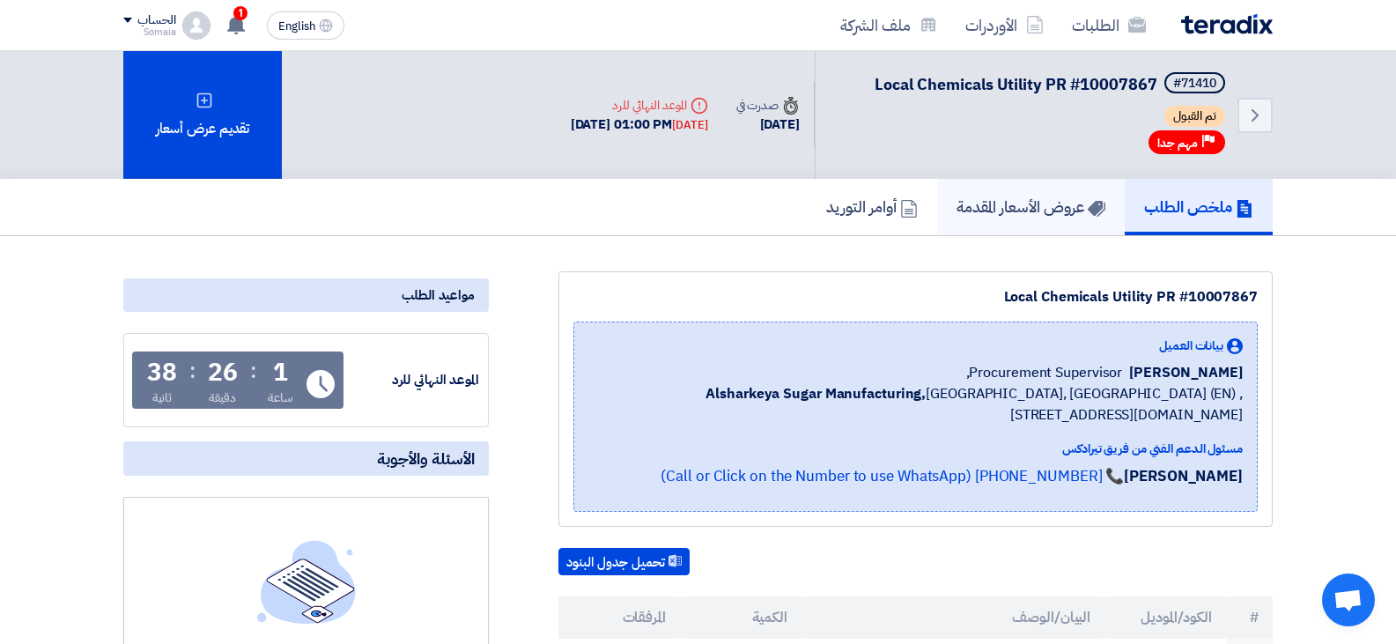
click at [984, 216] on h5 "عروض الأسعار المقدمة" at bounding box center [1030, 206] width 149 height 20
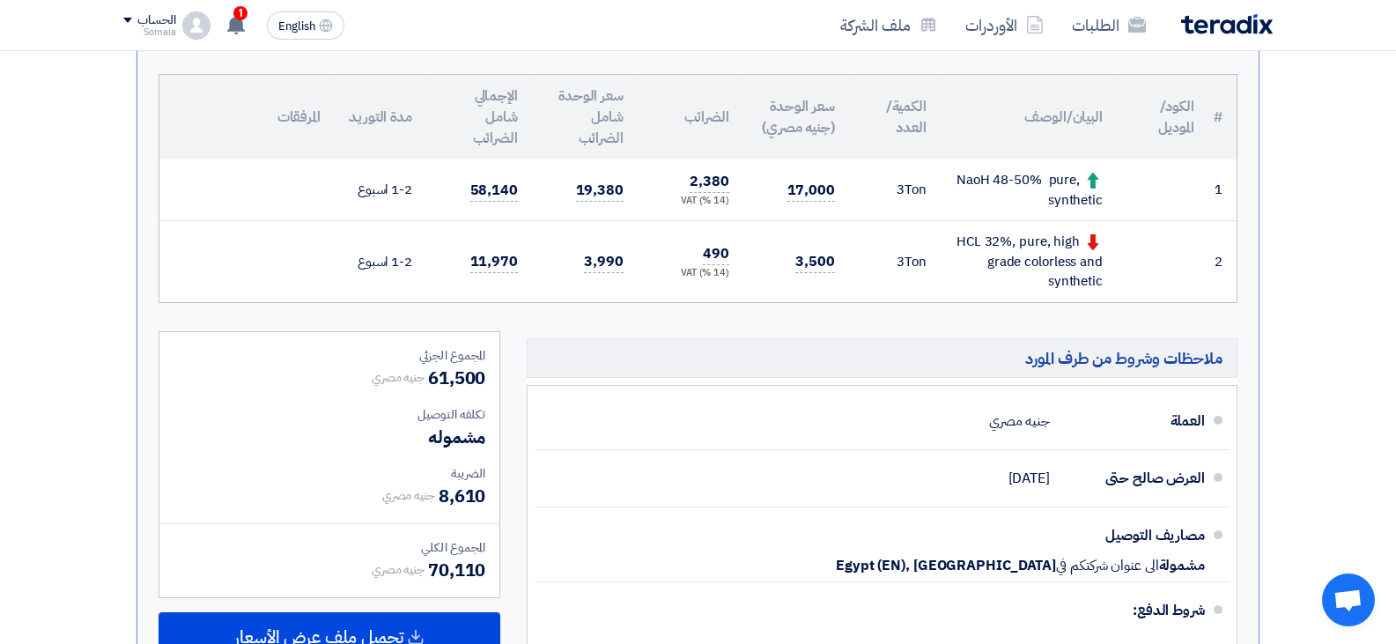
scroll to position [616, 0]
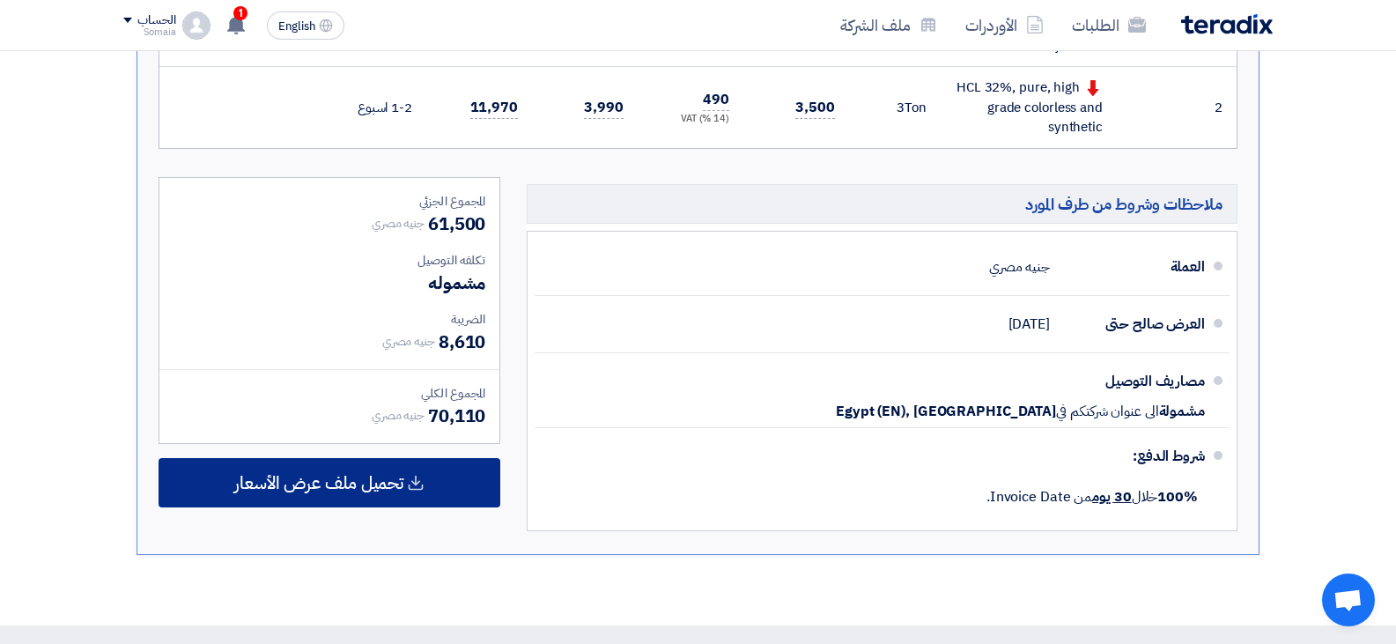
click at [387, 484] on span "تحميل ملف عرض الأسعار" at bounding box center [318, 483] width 169 height 16
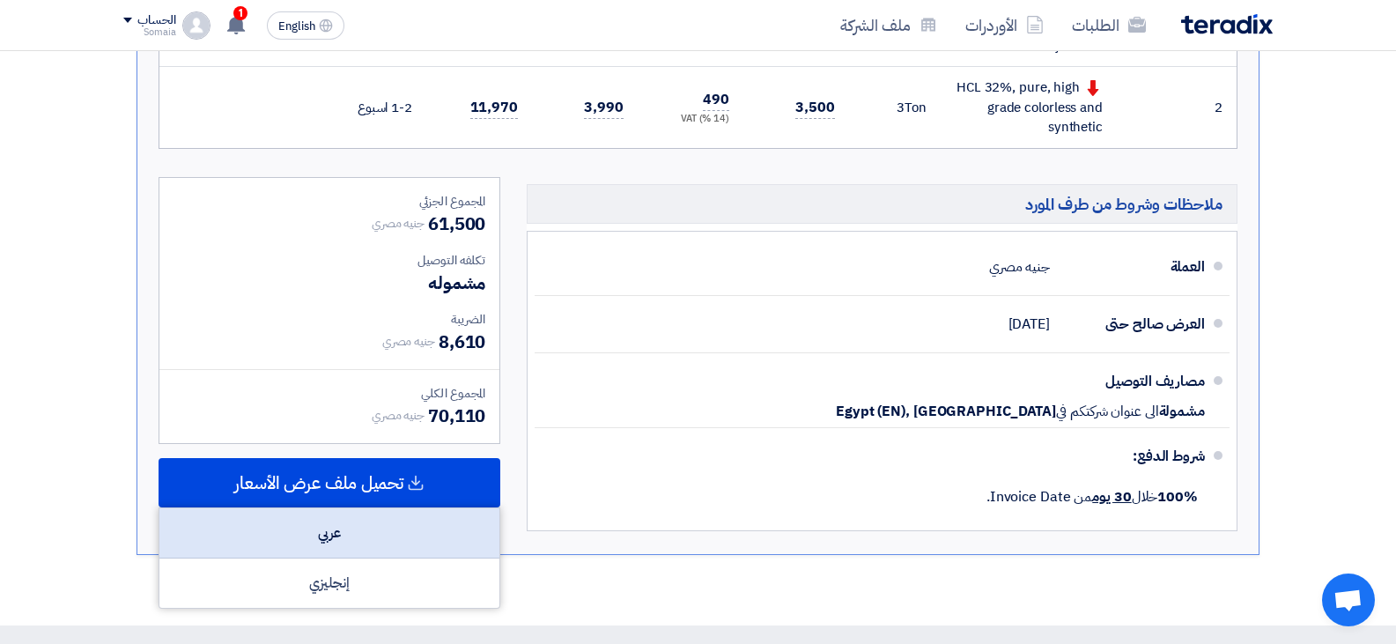
click at [325, 544] on div "عربي" at bounding box center [329, 533] width 340 height 50
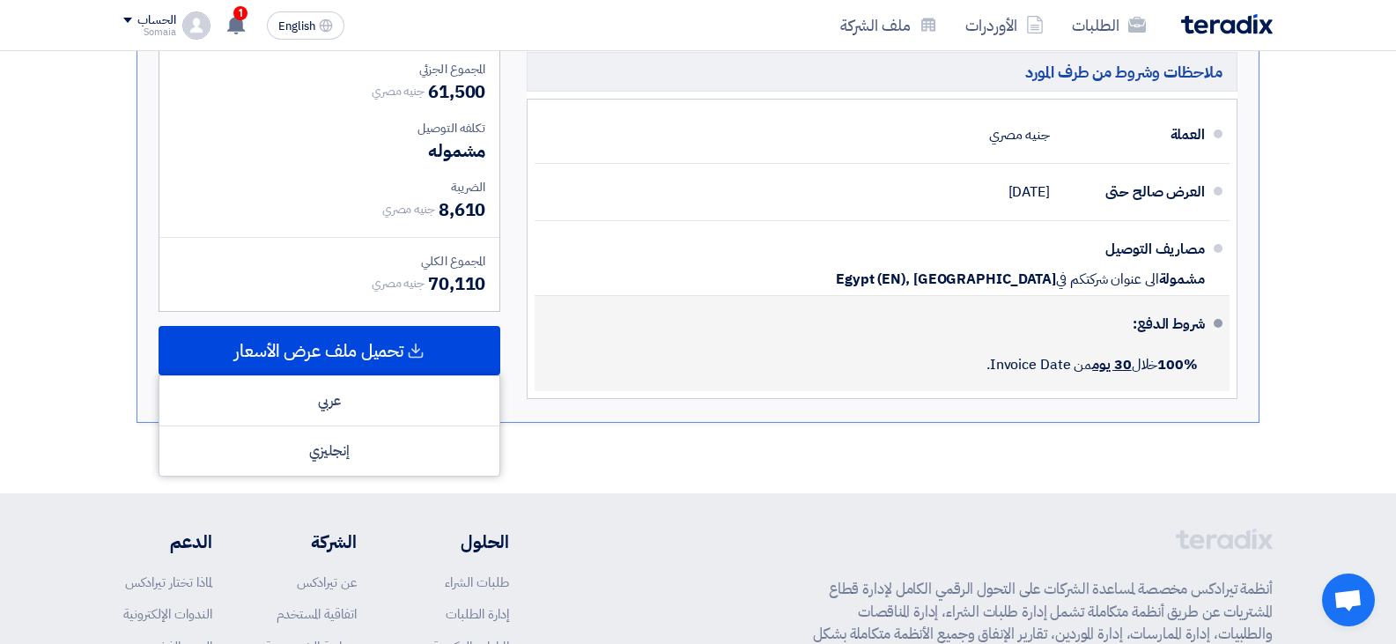
scroll to position [792, 0]
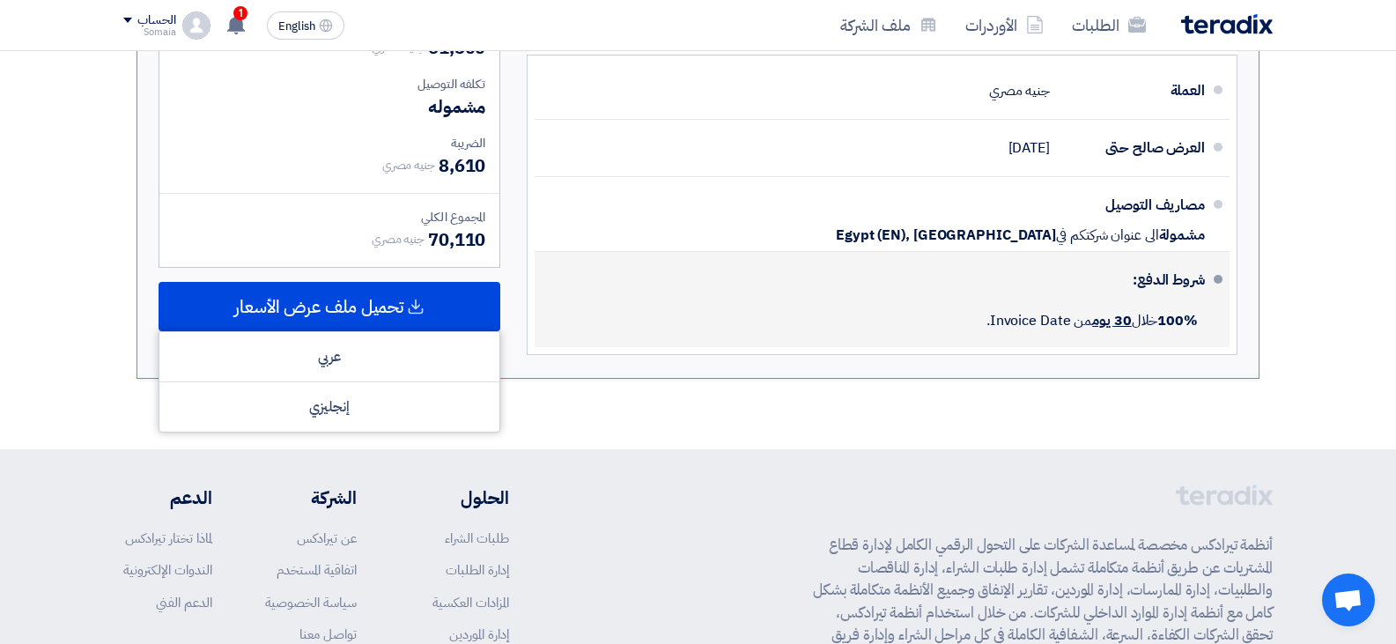
drag, startPoint x: 693, startPoint y: 261, endPoint x: 685, endPoint y: 275, distance: 16.2
click at [692, 261] on div "شروط الدفع:" at bounding box center [884, 280] width 642 height 42
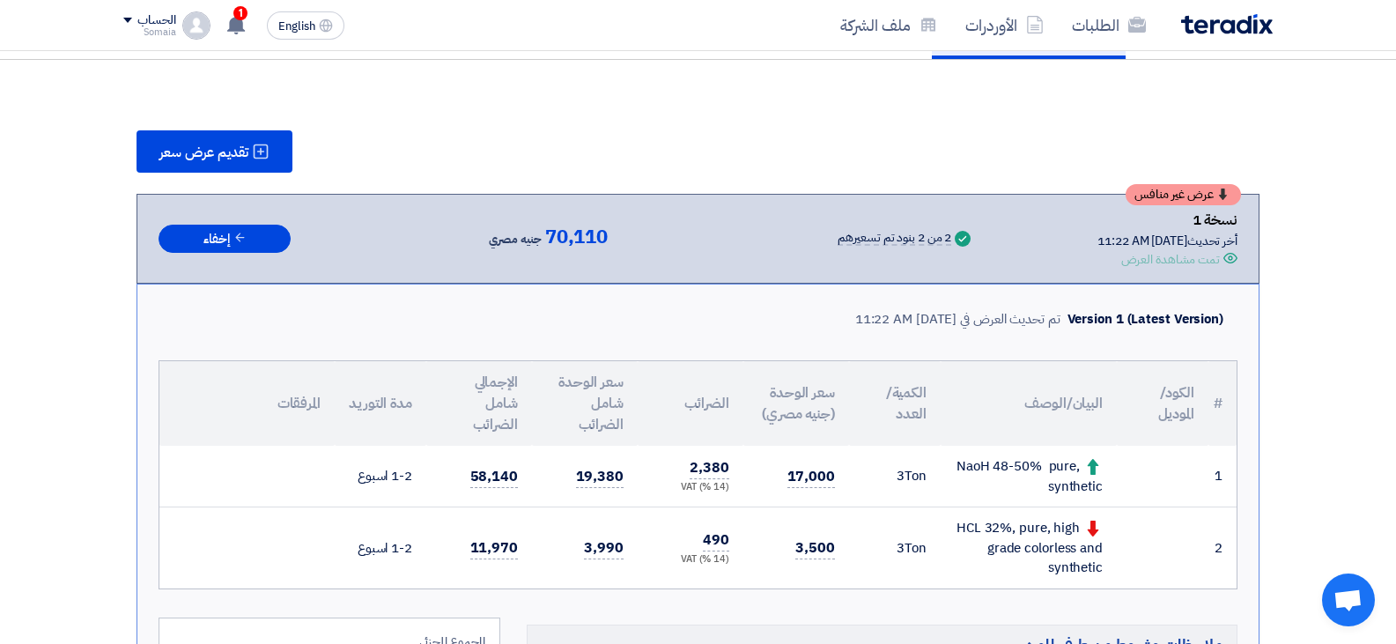
scroll to position [0, 0]
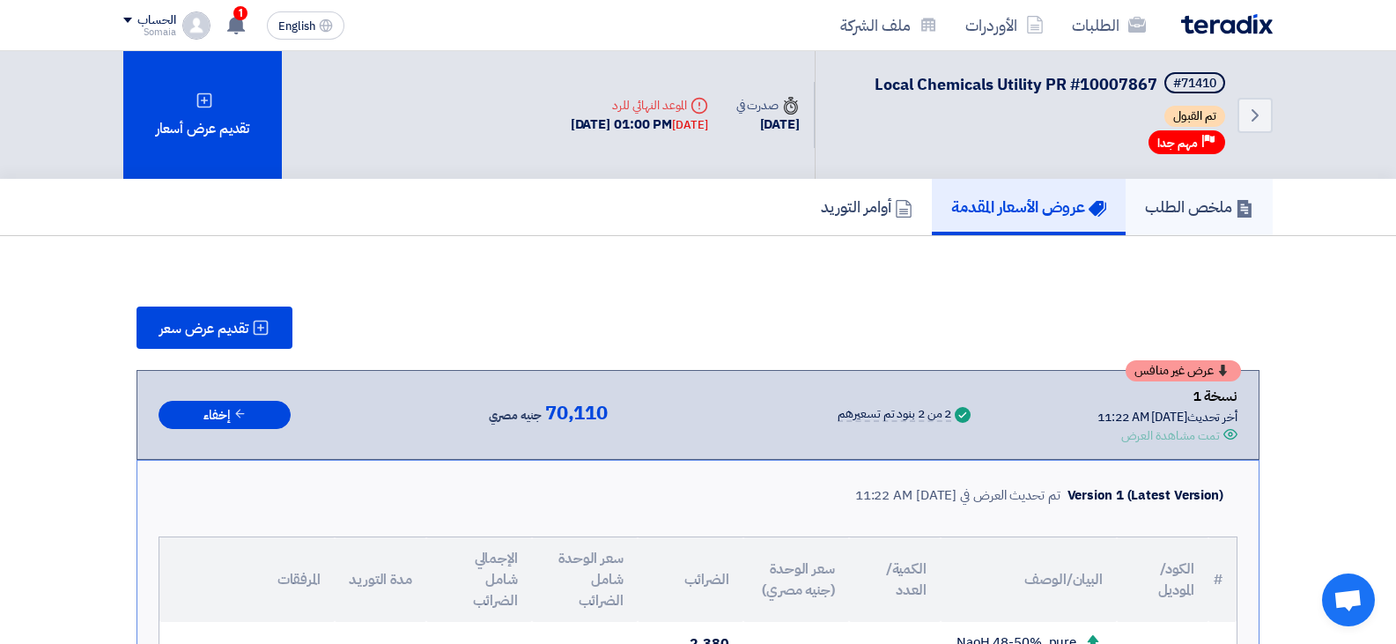
click at [1173, 215] on h5 "ملخص الطلب" at bounding box center [1199, 206] width 108 height 20
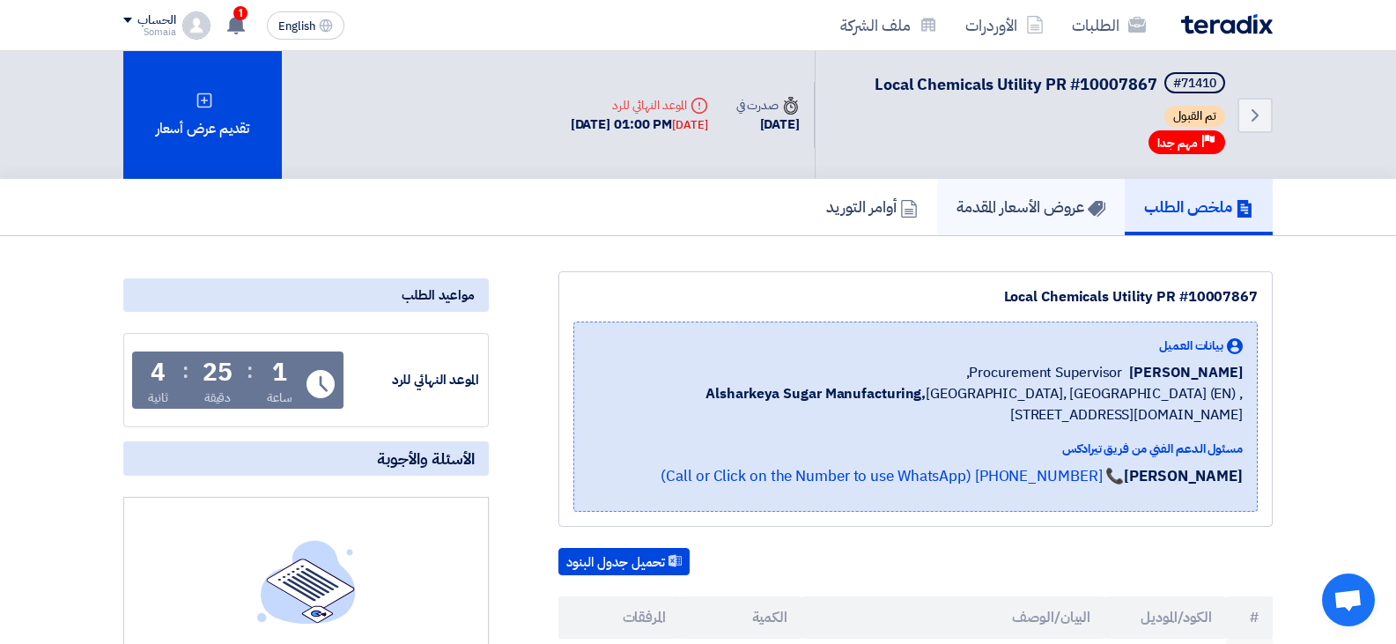
click at [1113, 214] on link "عروض الأسعار المقدمة" at bounding box center [1031, 207] width 188 height 56
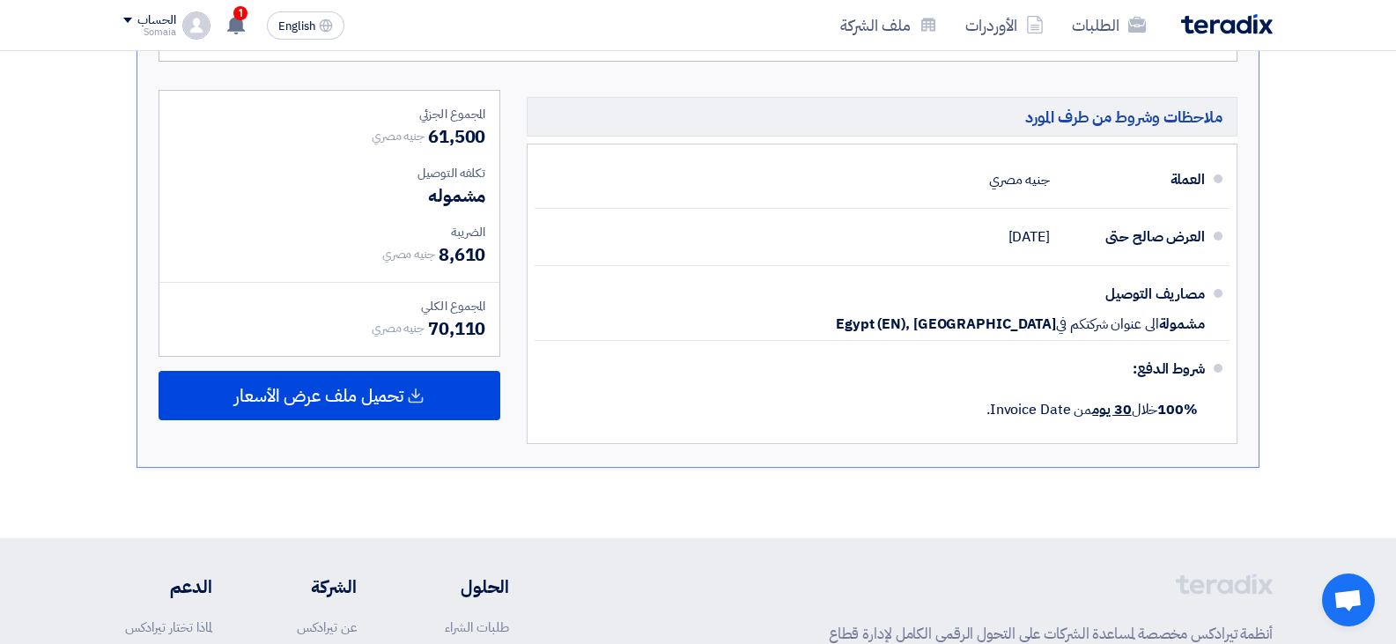
scroll to position [704, 0]
click at [234, 26] on use at bounding box center [236, 24] width 18 height 19
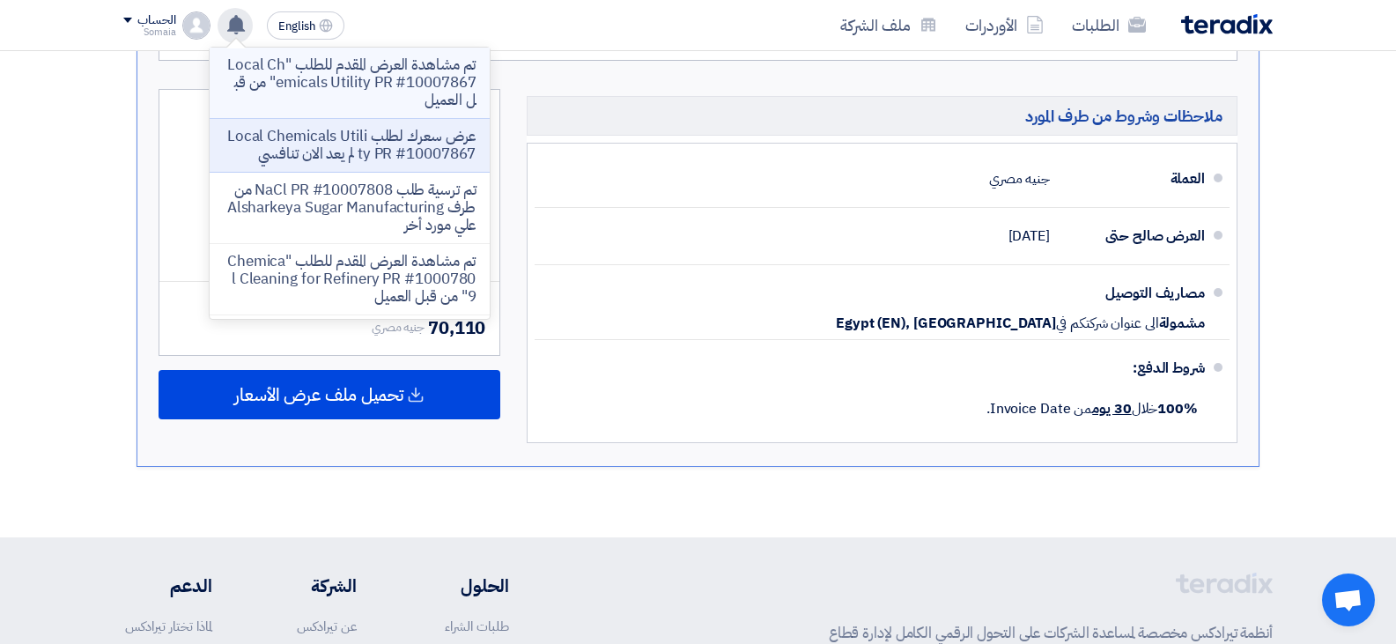
click at [289, 73] on p "تم مشاهدة العرض المقدم للطلب "Local Chemicals Utility PR #10007867" من قبل العم…" at bounding box center [350, 82] width 252 height 53
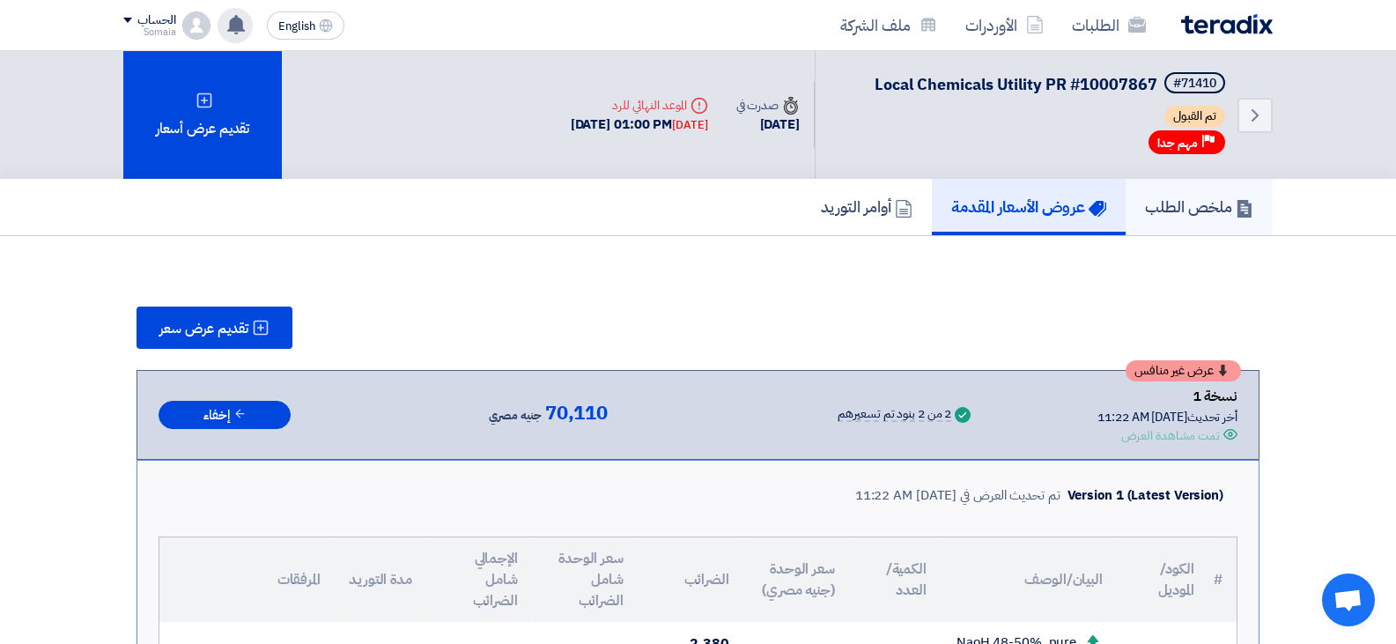
click at [1170, 213] on h5 "ملخص الطلب" at bounding box center [1199, 206] width 108 height 20
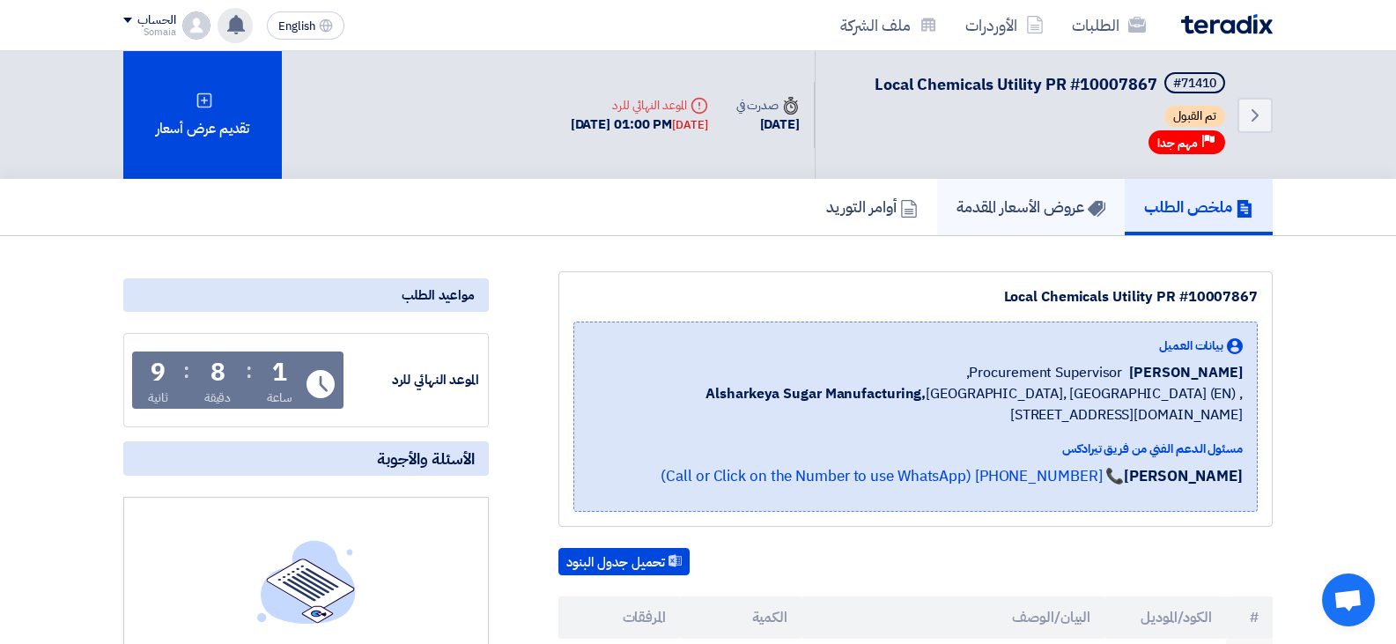
click at [1075, 204] on h5 "عروض الأسعار المقدمة" at bounding box center [1030, 206] width 149 height 20
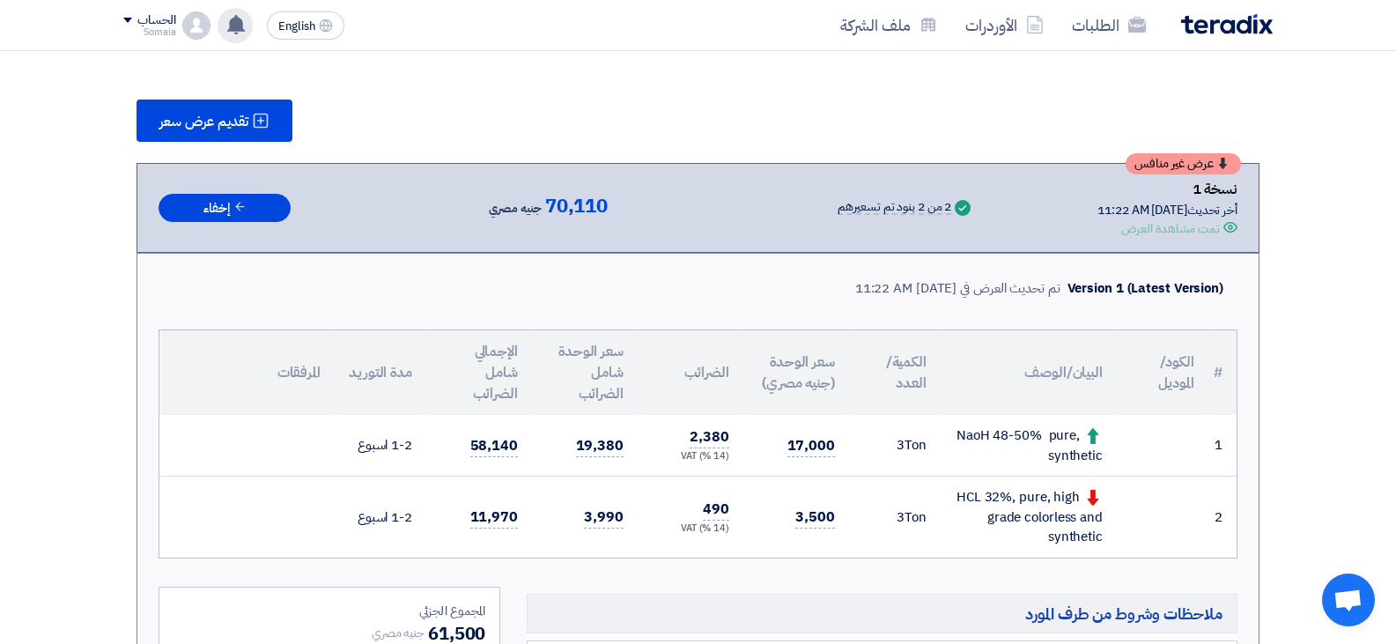
scroll to position [176, 0]
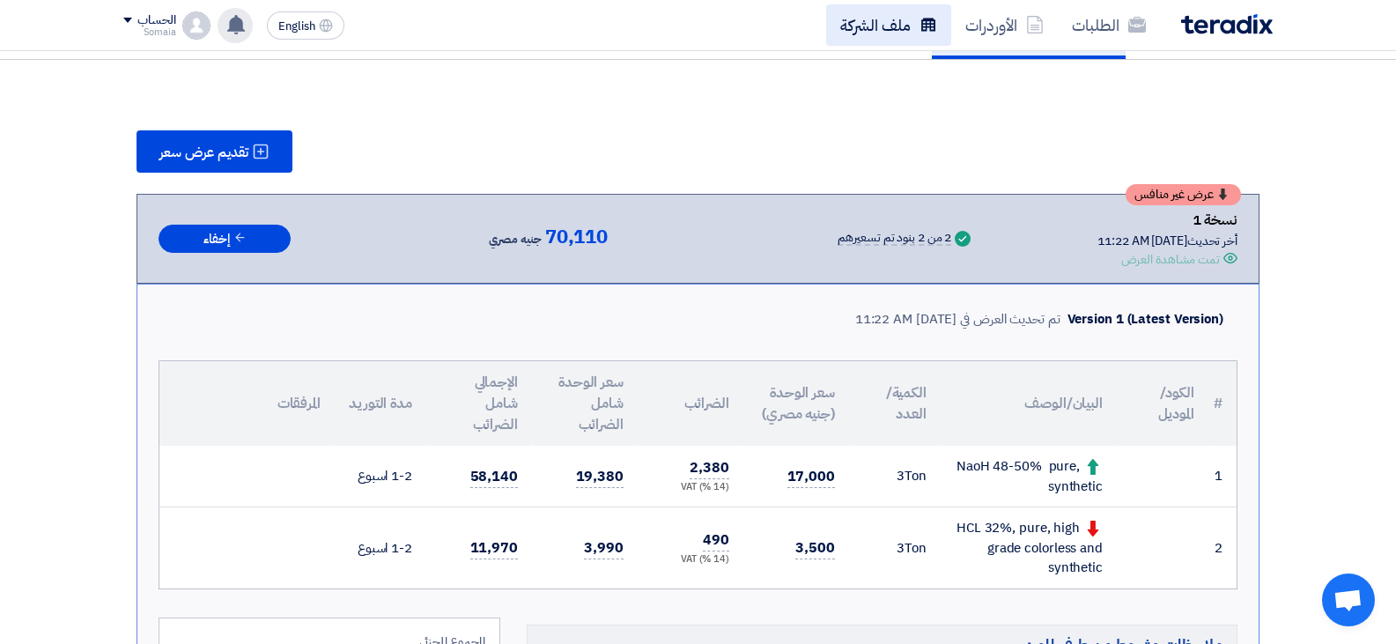
click at [837, 19] on link "ملف الشركة" at bounding box center [888, 24] width 125 height 41
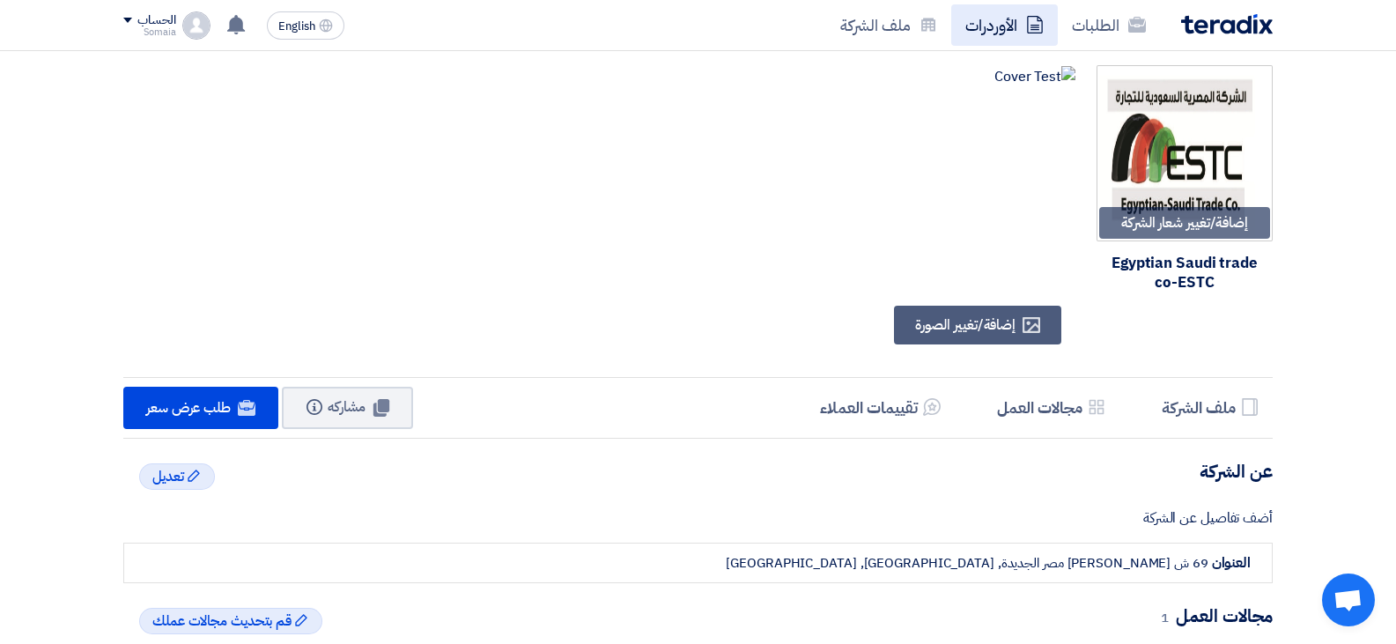
click at [997, 25] on link "الأوردرات" at bounding box center [1004, 24] width 107 height 41
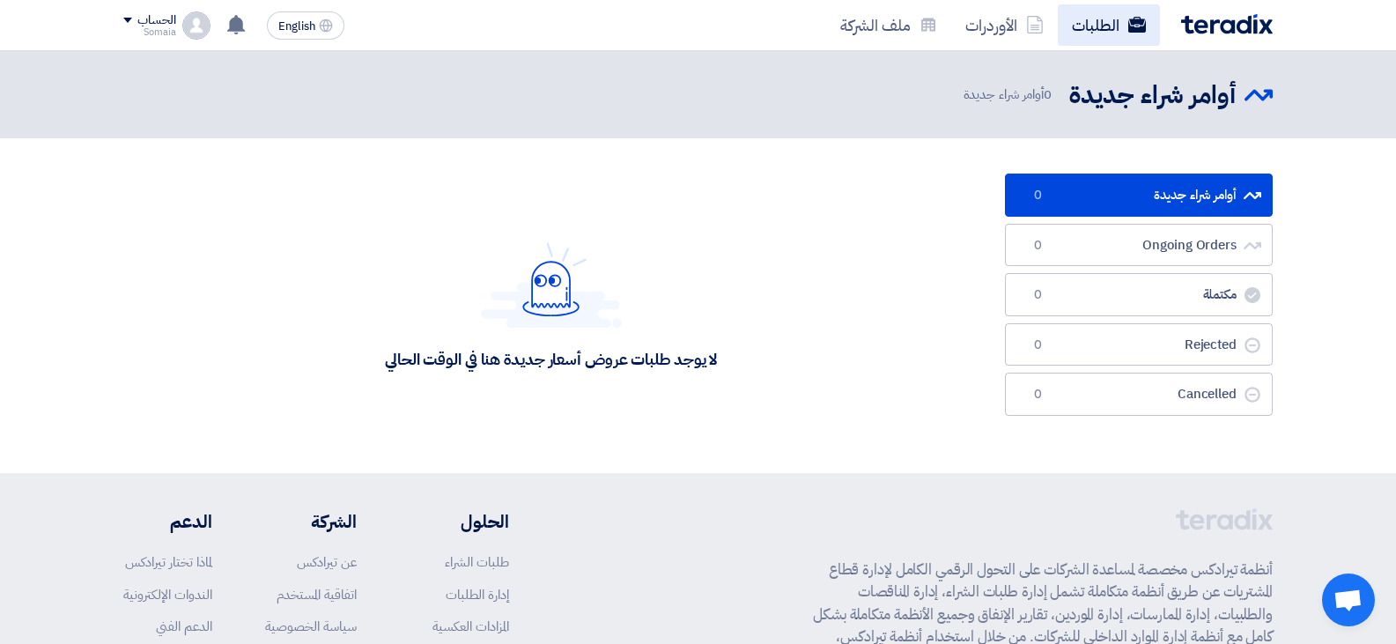
click at [1088, 31] on link "الطلبات" at bounding box center [1109, 24] width 102 height 41
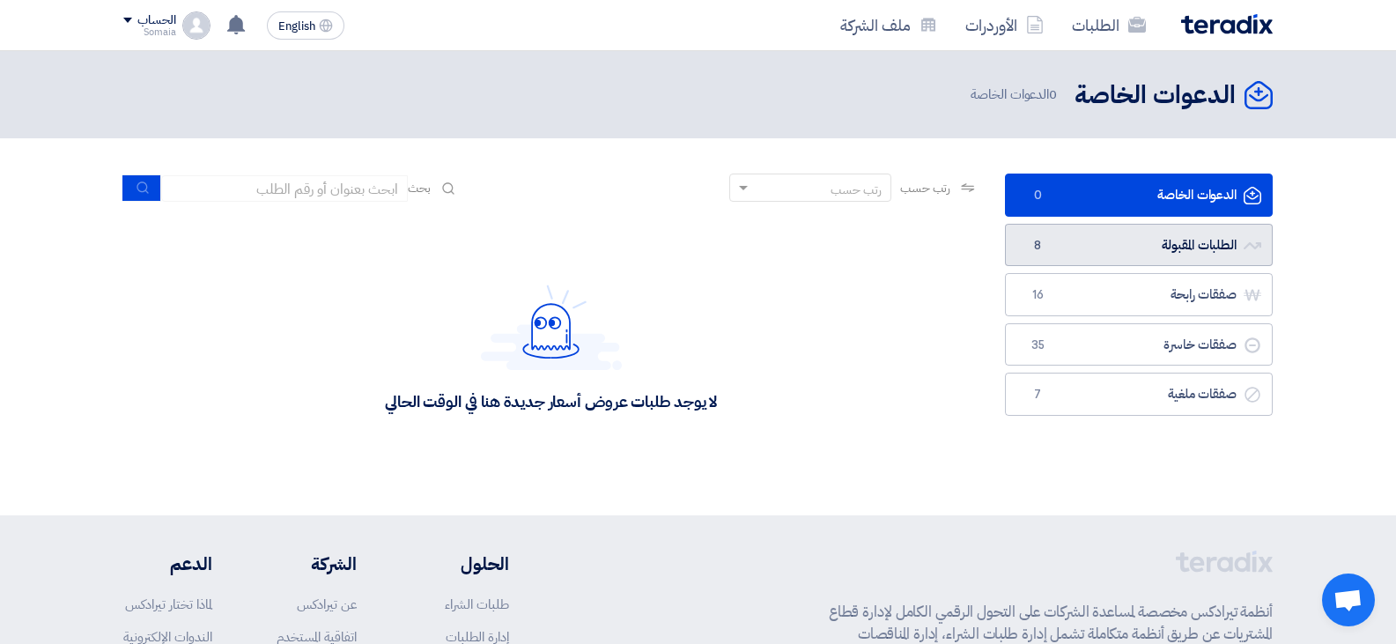
click at [1086, 262] on link "الطلبات المقبولة الطلبات المقبولة 8" at bounding box center [1139, 245] width 268 height 43
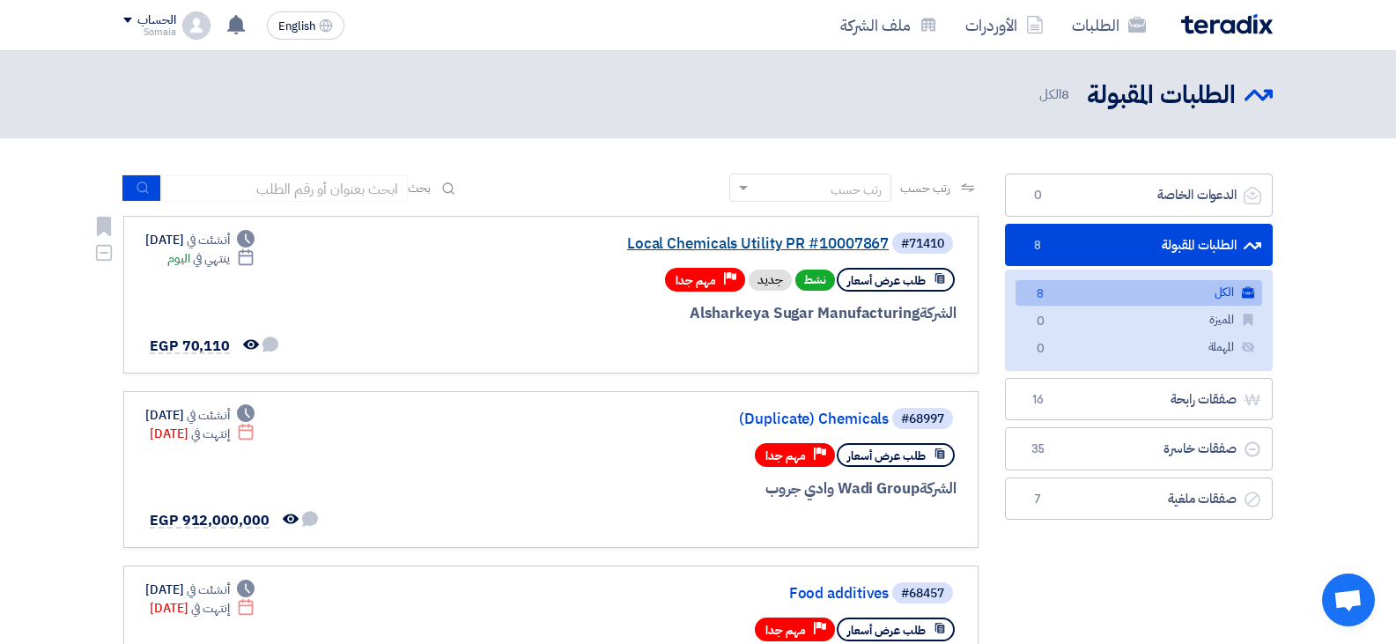
click at [733, 247] on link "Local Chemicals Utility PR #10007867" at bounding box center [712, 244] width 352 height 16
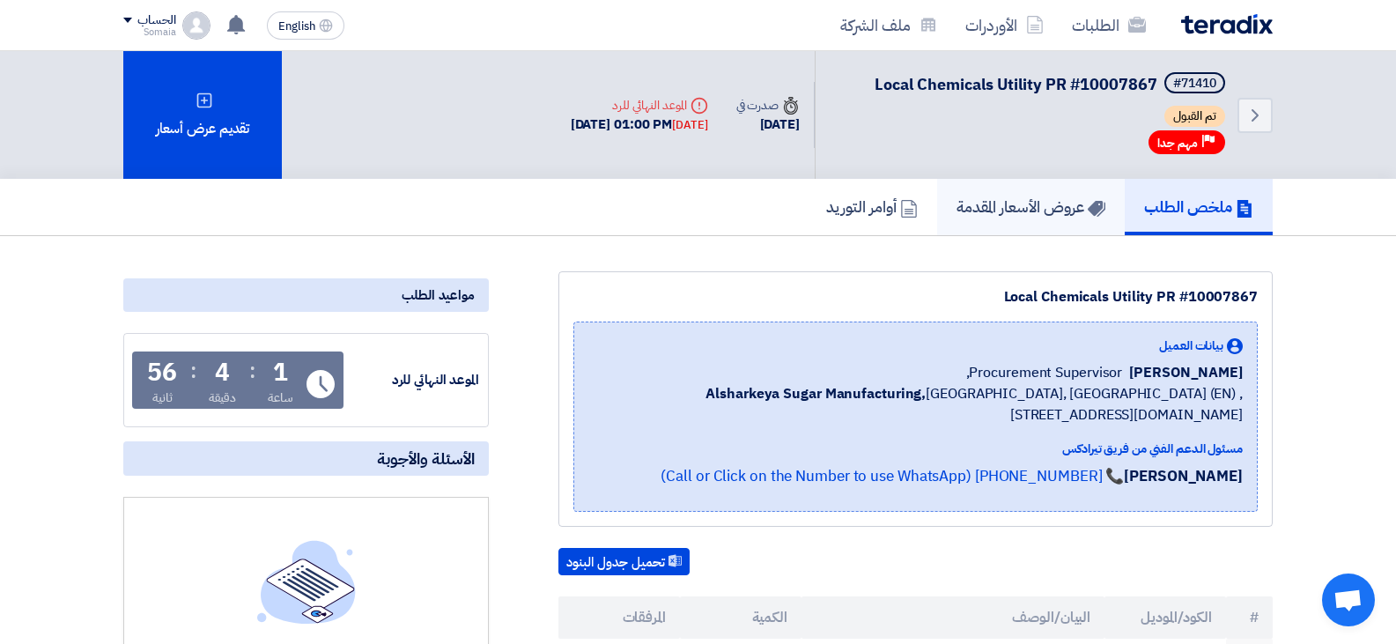
click at [1085, 195] on link "عروض الأسعار المقدمة" at bounding box center [1031, 207] width 188 height 56
